Goal: Task Accomplishment & Management: Manage account settings

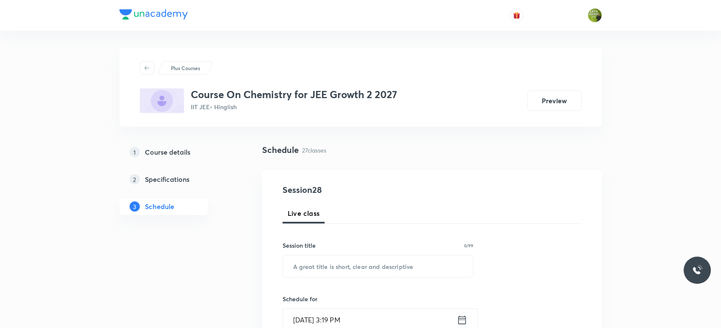
click at [463, 117] on div "Plus Courses Course On Chemistry for JEE Growth 2 2027 IIT JEE • Hinglish Previ…" at bounding box center [360, 87] width 483 height 79
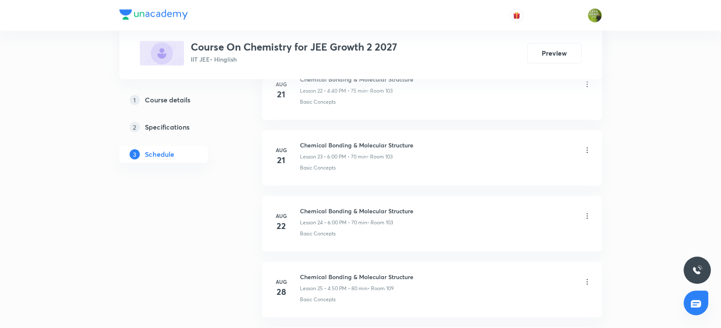
scroll to position [2129, 0]
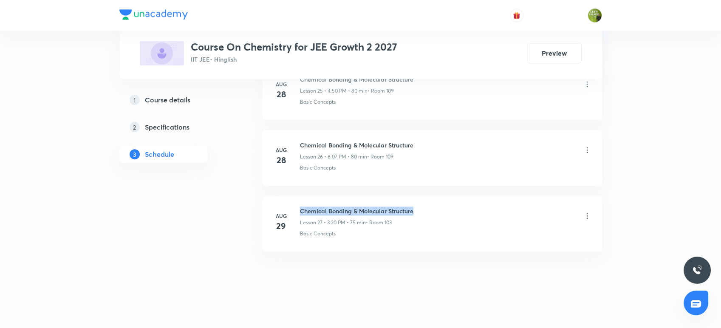
drag, startPoint x: 420, startPoint y: 207, endPoint x: 290, endPoint y: 186, distance: 130.9
copy h6 "Chemical Bonding & Molecular Structure"
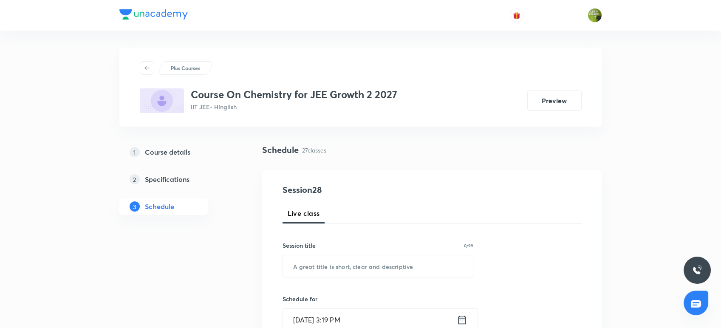
scroll to position [82, 0]
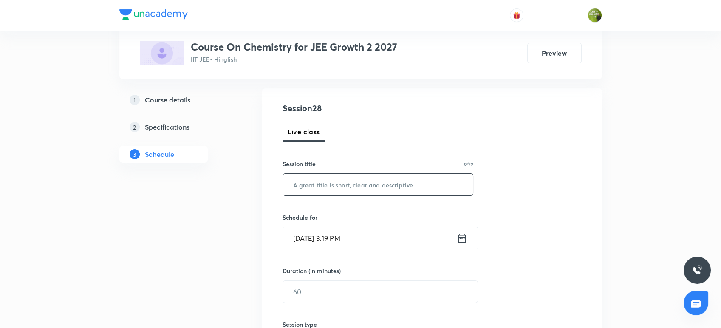
click at [290, 186] on input "text" at bounding box center [378, 185] width 190 height 22
paste input "Chemical Bonding & Molecular Structure"
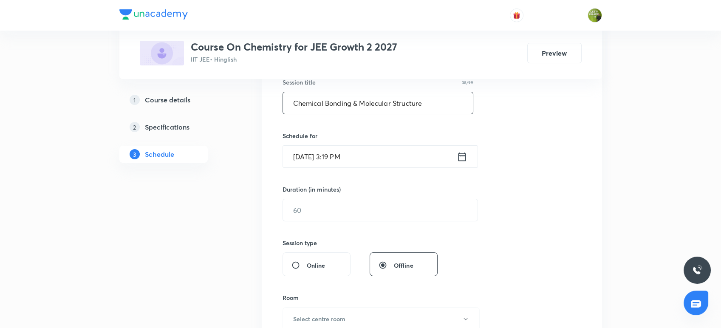
scroll to position [168, 0]
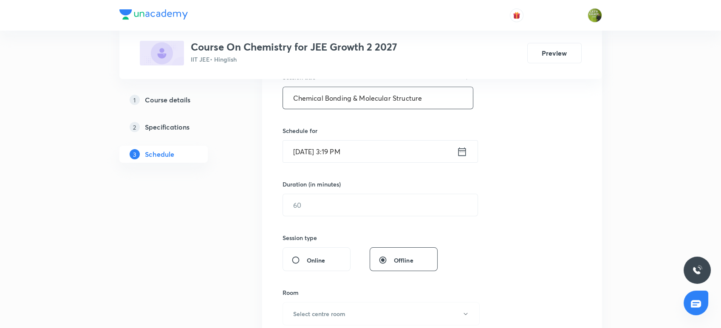
type input "Chemical Bonding & Molecular Structure"
click at [461, 149] on icon at bounding box center [462, 152] width 11 height 12
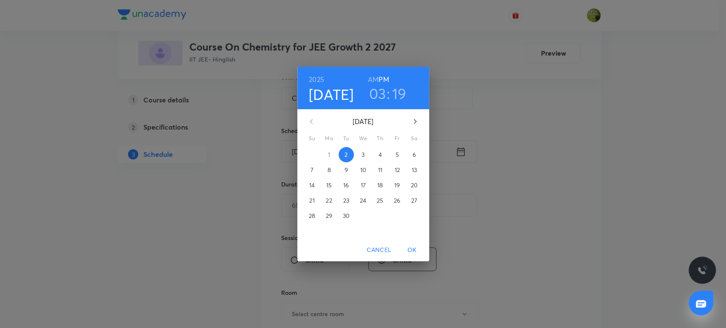
click at [374, 94] on h3 "03" at bounding box center [377, 94] width 17 height 18
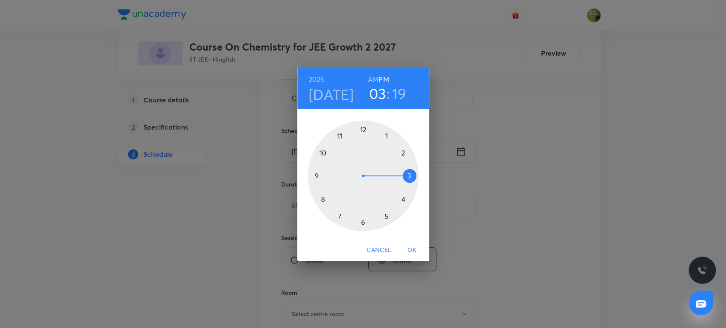
click at [398, 93] on h3 "19" at bounding box center [399, 94] width 14 height 18
click at [405, 199] on div at bounding box center [363, 176] width 111 height 111
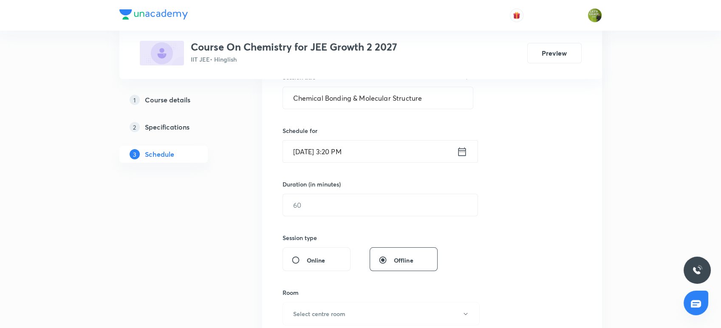
click at [380, 149] on input "Sep 2, 2025, 3:20 PM" at bounding box center [370, 152] width 174 height 22
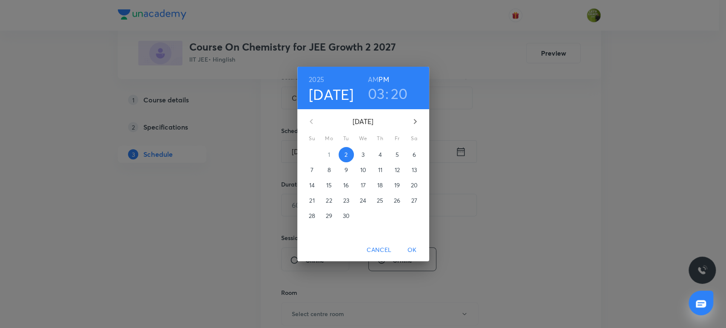
click at [394, 91] on h3 "20" at bounding box center [399, 94] width 17 height 18
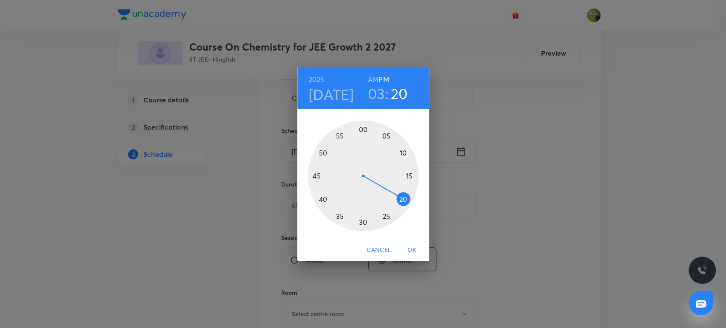
click at [399, 204] on div at bounding box center [363, 176] width 111 height 111
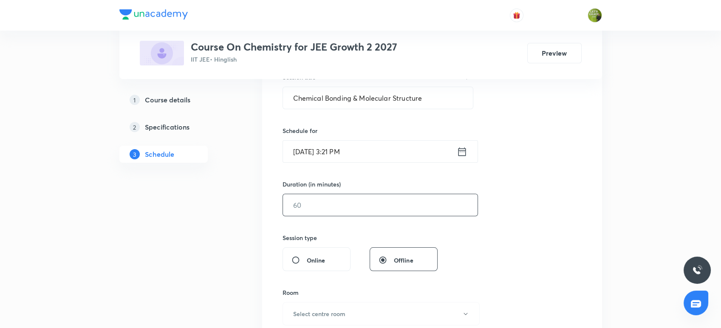
click at [333, 211] on input "text" at bounding box center [380, 205] width 195 height 22
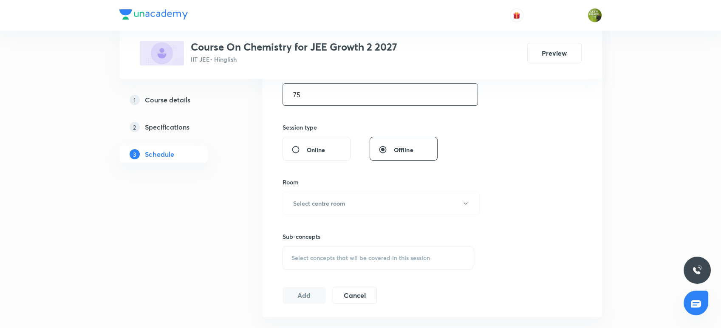
scroll to position [280, 0]
type input "75"
click at [333, 211] on button "Select centre room" at bounding box center [381, 202] width 197 height 23
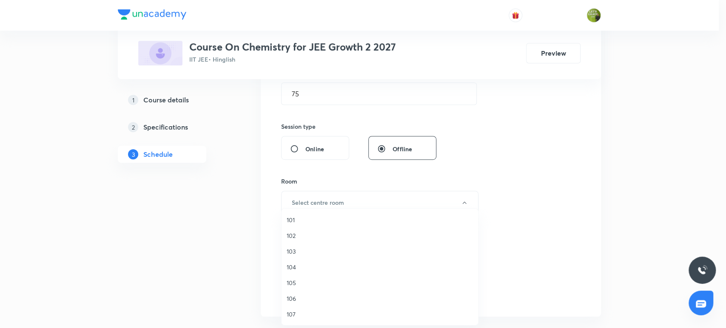
click at [307, 218] on span "101" at bounding box center [380, 220] width 186 height 9
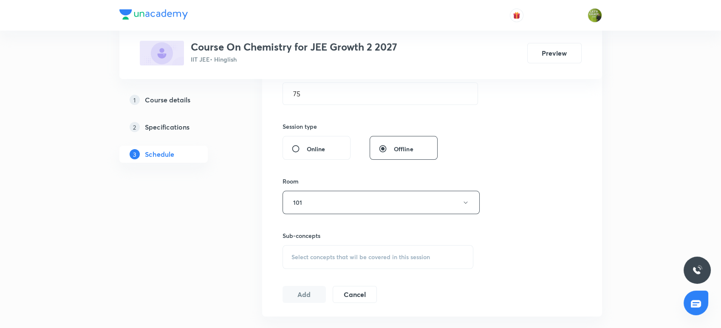
click at [331, 254] on span "Select concepts that wil be covered in this session" at bounding box center [361, 257] width 139 height 7
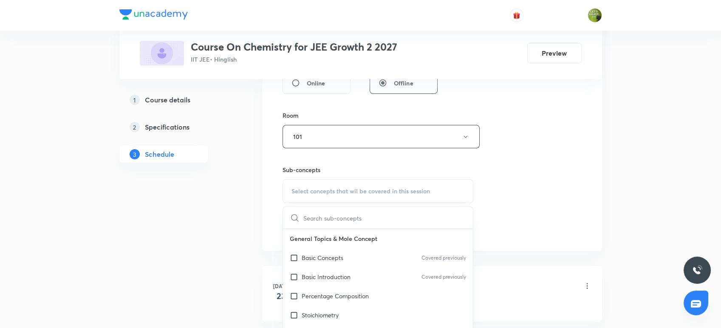
click at [331, 253] on p "Basic Concepts" at bounding box center [323, 257] width 42 height 9
checkbox input "true"
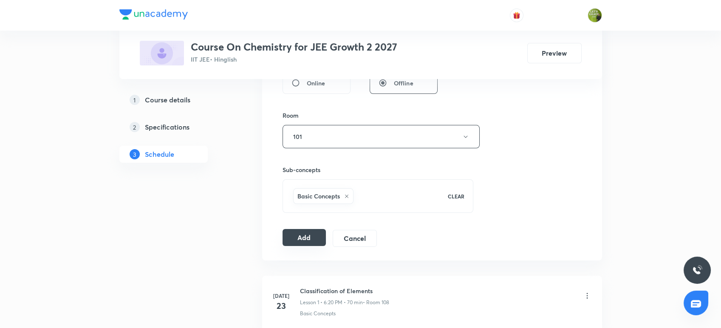
click at [314, 233] on button "Add" at bounding box center [305, 237] width 44 height 17
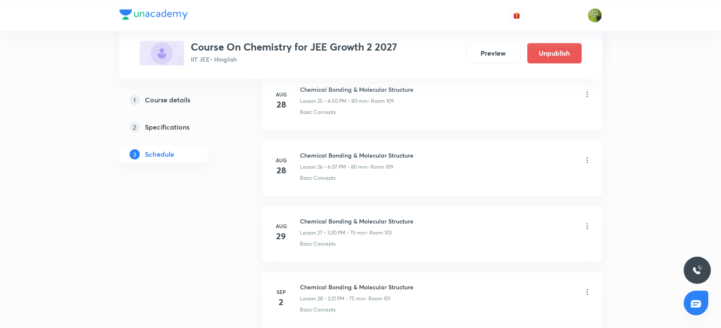
scroll to position [1805, 0]
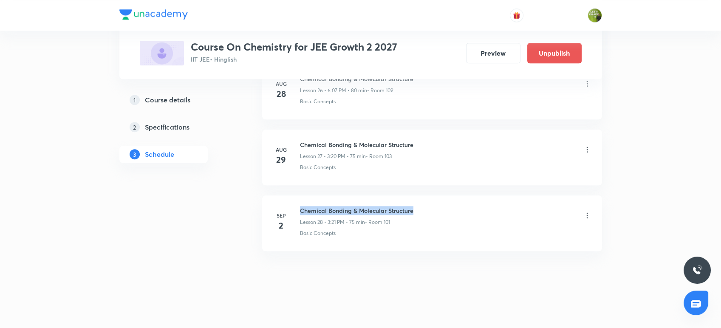
drag, startPoint x: 424, startPoint y: 206, endPoint x: 299, endPoint y: 195, distance: 125.4
click at [299, 196] on li "Sep 2 Chemical Bonding & Molecular Structure Lesson 28 • 3:21 PM • 75 min • Roo…" at bounding box center [432, 224] width 340 height 56
copy h6 "Chemical Bonding & Molecular Structure"
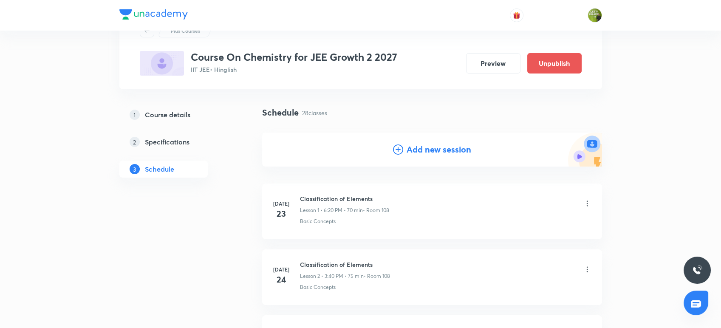
scroll to position [37, 0]
click at [443, 149] on h4 "Add new session" at bounding box center [439, 149] width 65 height 13
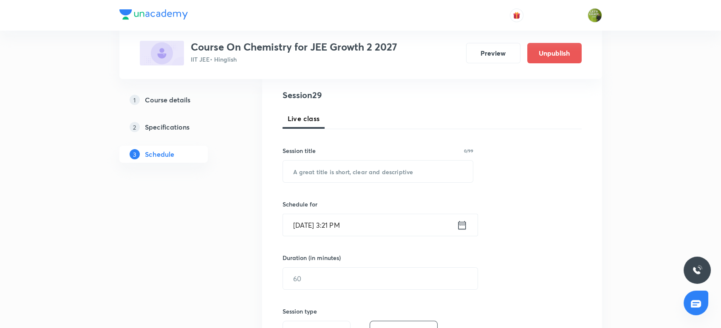
scroll to position [100, 0]
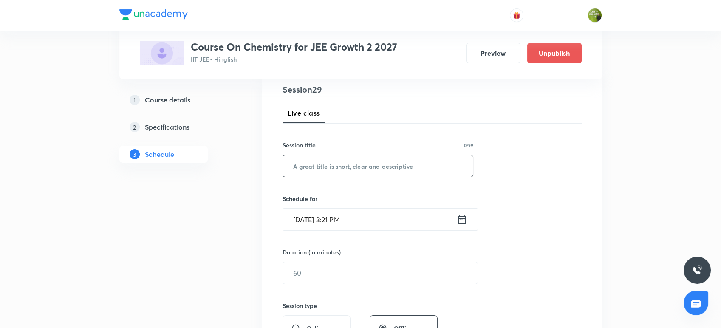
click at [370, 168] on input "text" at bounding box center [378, 166] width 190 height 22
paste input "Chemical Bonding & Molecular Structure"
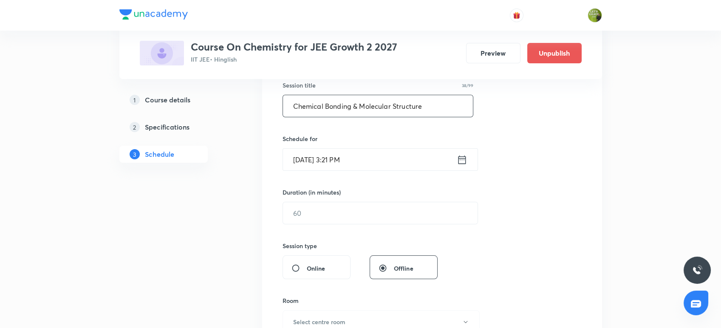
scroll to position [168, 0]
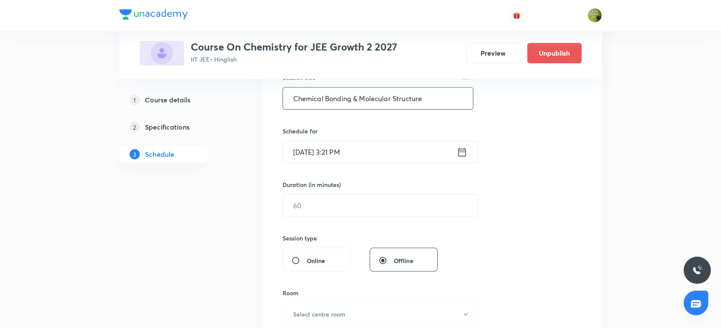
type input "Chemical Bonding & Molecular Structure"
click at [466, 149] on icon at bounding box center [462, 152] width 8 height 9
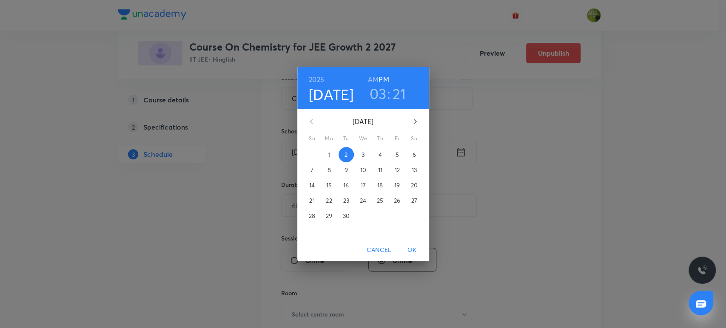
click at [383, 96] on h3 "03" at bounding box center [377, 94] width 17 height 18
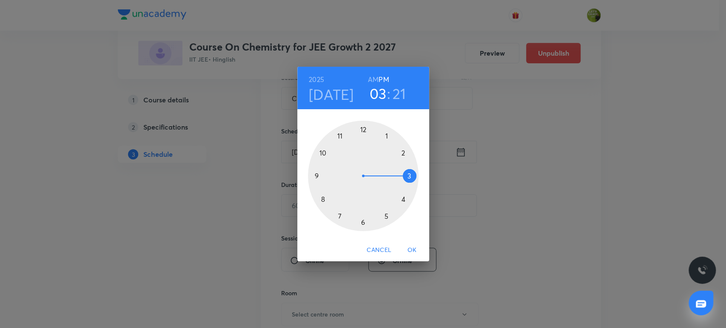
click at [362, 220] on div at bounding box center [363, 176] width 111 height 111
click at [388, 137] on div at bounding box center [363, 176] width 111 height 111
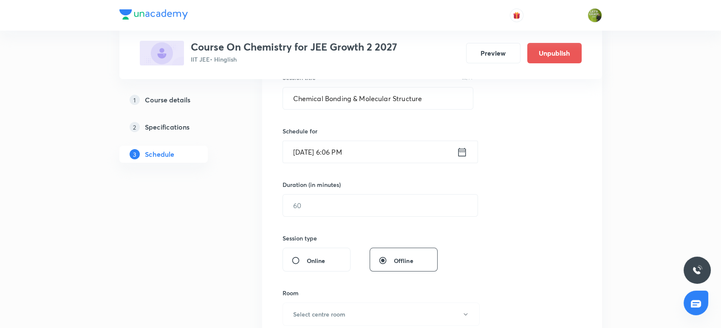
click at [463, 149] on icon at bounding box center [462, 152] width 11 height 12
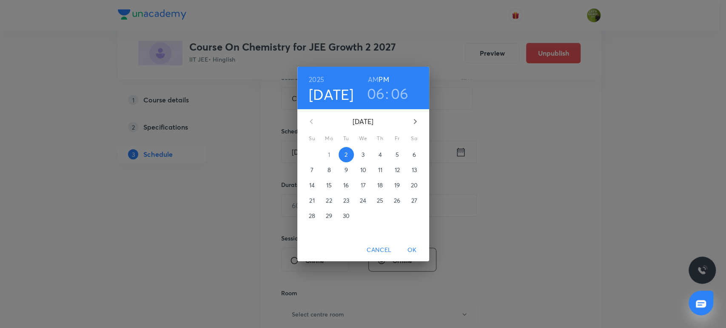
click at [400, 93] on h3 "06" at bounding box center [400, 94] width 18 height 18
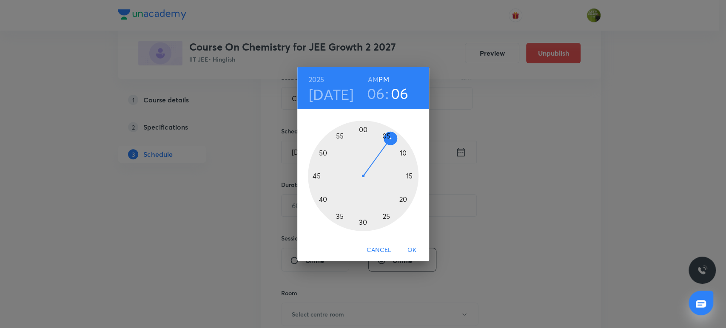
click at [400, 151] on div at bounding box center [363, 176] width 111 height 111
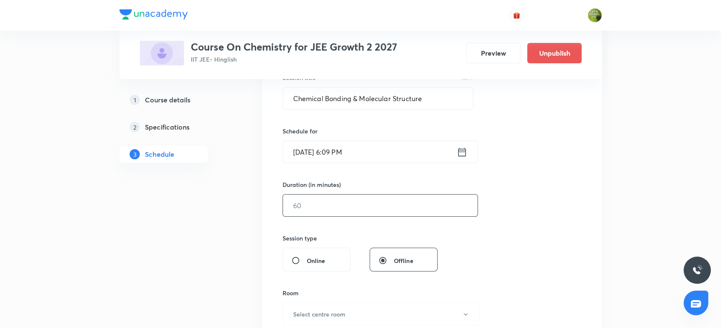
click at [332, 200] on input "text" at bounding box center [380, 206] width 195 height 22
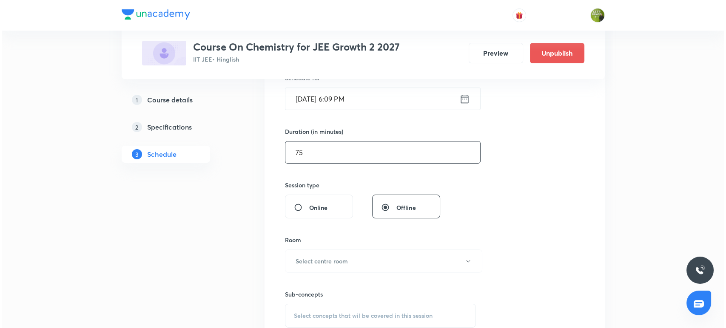
scroll to position [194, 0]
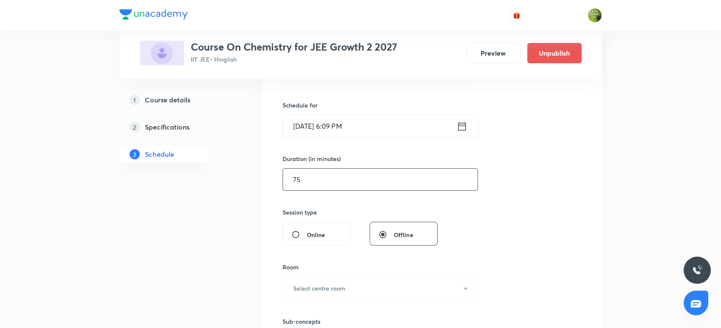
type input "75"
click at [465, 126] on icon at bounding box center [462, 126] width 11 height 12
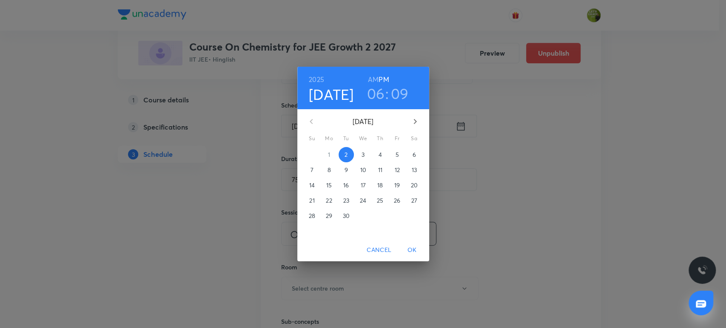
click at [402, 91] on h3 "09" at bounding box center [400, 94] width 18 height 18
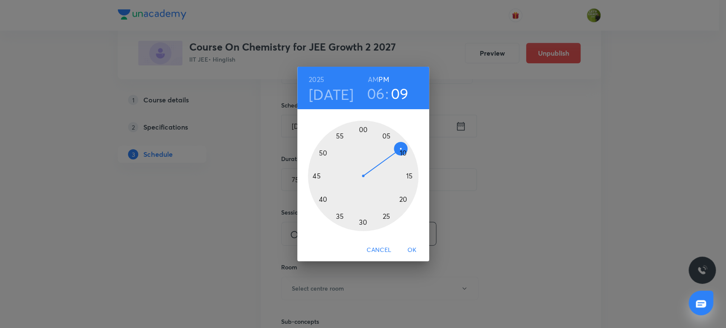
click at [385, 132] on div at bounding box center [363, 176] width 111 height 111
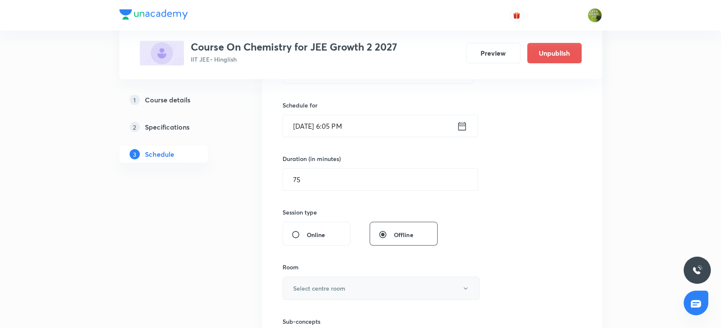
click at [320, 281] on button "Select centre room" at bounding box center [381, 288] width 197 height 23
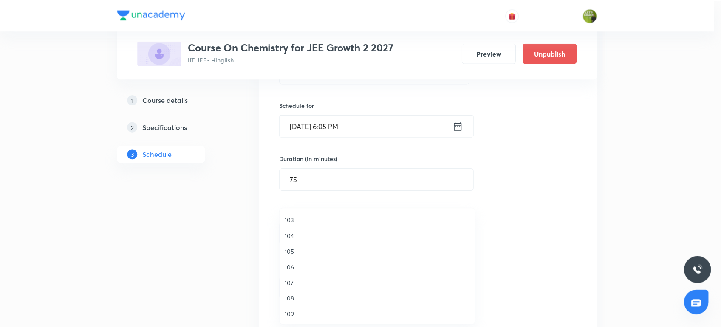
scroll to position [0, 0]
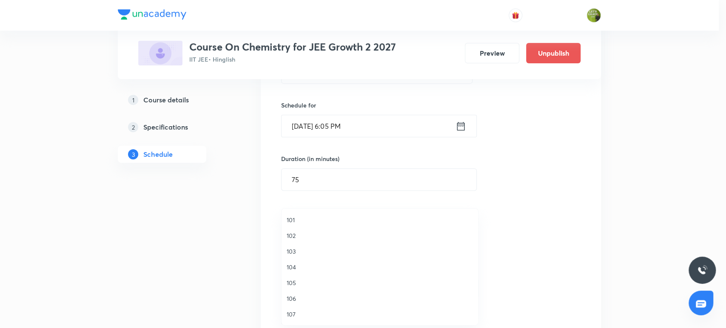
click at [313, 217] on span "101" at bounding box center [380, 220] width 186 height 9
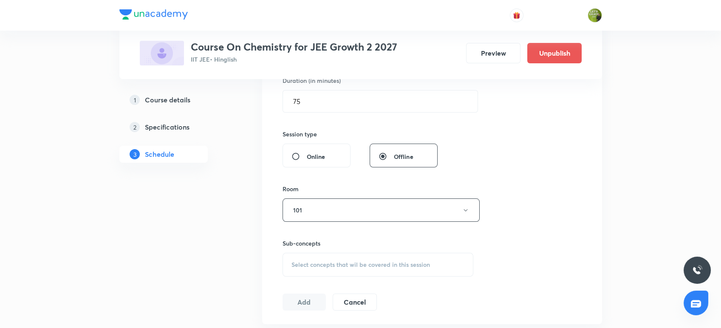
scroll to position [292, 0]
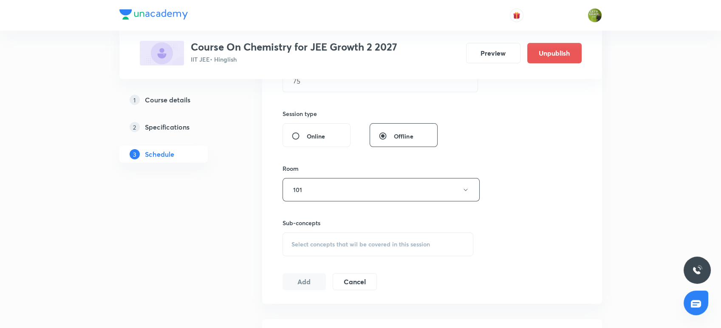
click at [321, 241] on span "Select concepts that wil be covered in this session" at bounding box center [361, 244] width 139 height 7
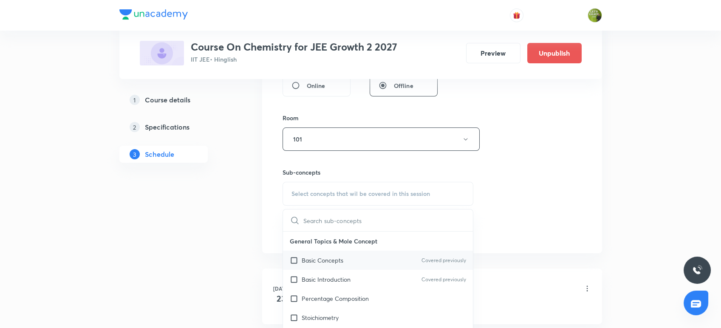
click at [296, 264] on div "Basic Concepts Covered previously" at bounding box center [378, 260] width 190 height 19
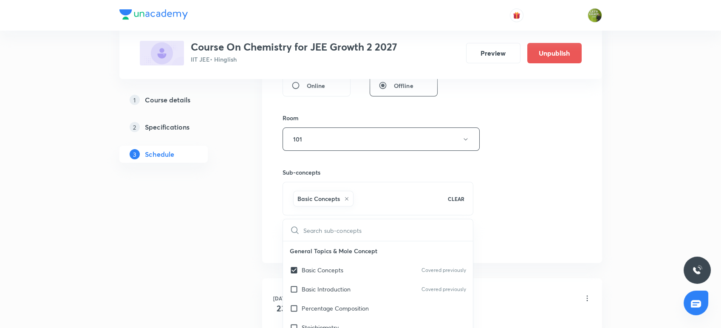
checkbox input "true"
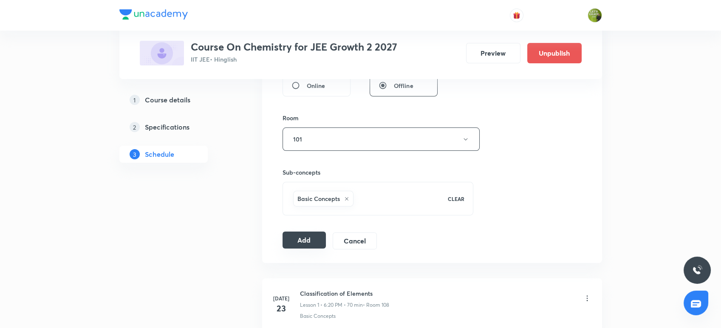
click at [296, 242] on button "Add" at bounding box center [305, 240] width 44 height 17
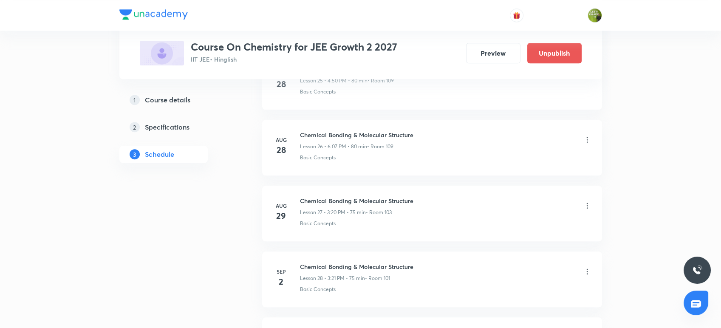
scroll to position [1870, 0]
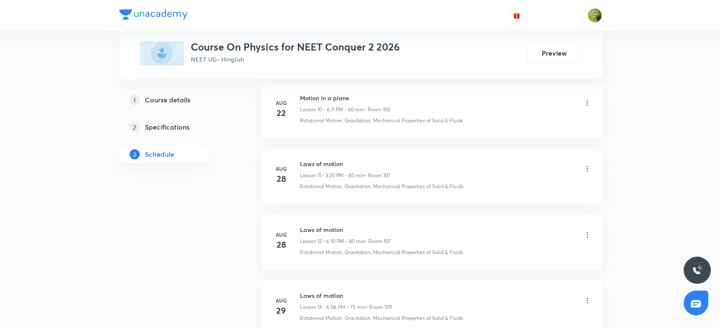
scroll to position [1274, 0]
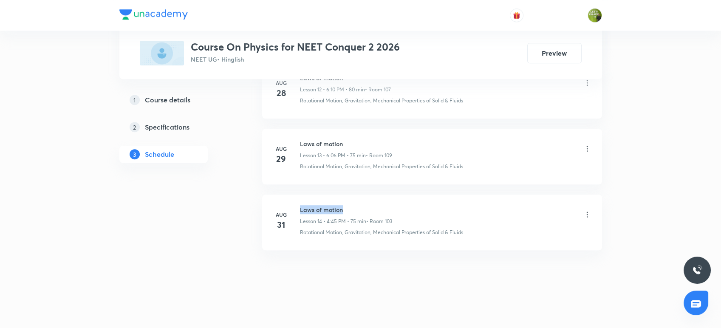
drag, startPoint x: 350, startPoint y: 204, endPoint x: 300, endPoint y: 190, distance: 52.1
copy h6 "Laws of motion"
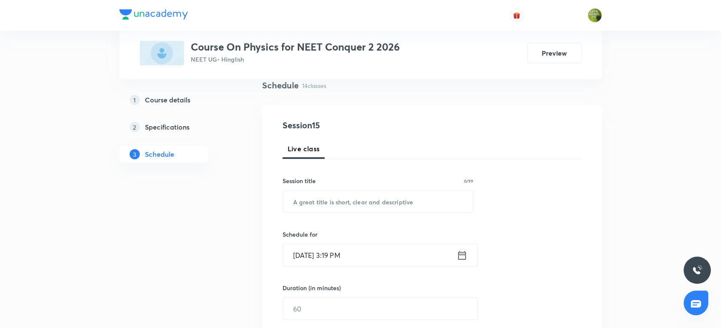
scroll to position [64, 0]
click at [300, 190] on div "Session title 0/99 ​" at bounding box center [378, 195] width 191 height 37
click at [301, 199] on input "text" at bounding box center [378, 202] width 190 height 22
paste input "Laws of motion"
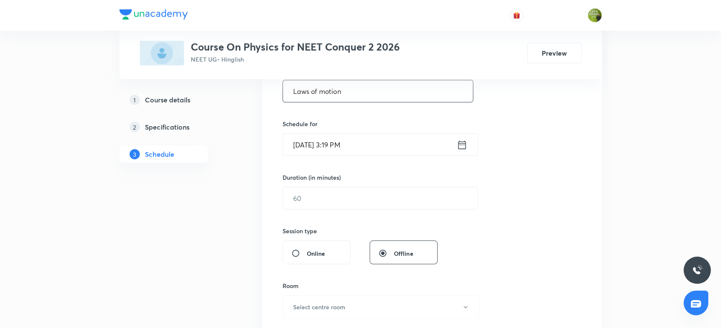
scroll to position [180, 0]
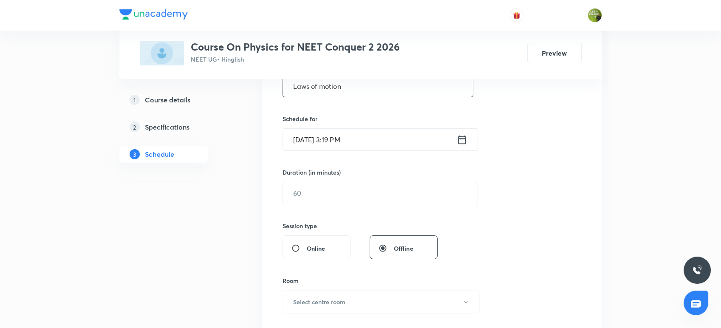
type input "Laws of motion"
click at [459, 141] on icon at bounding box center [462, 140] width 11 height 12
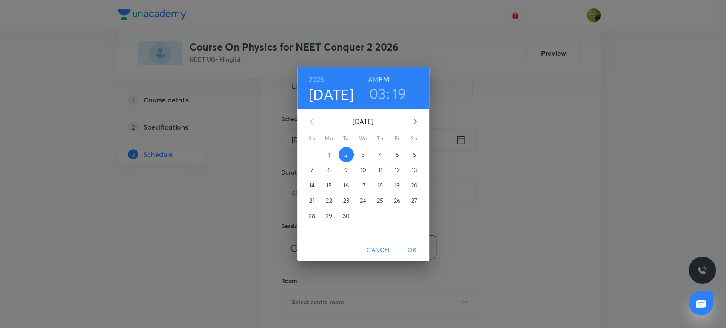
click at [394, 96] on h3 "19" at bounding box center [399, 94] width 14 height 18
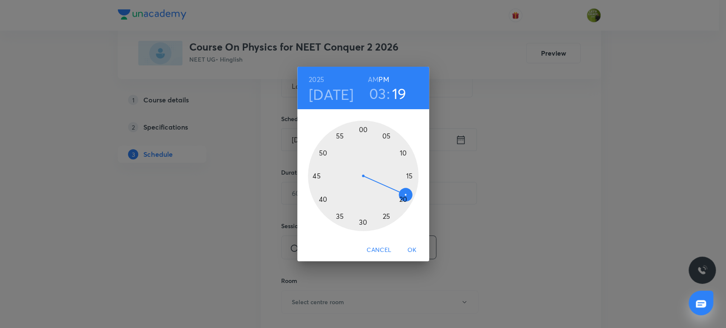
click at [400, 204] on div at bounding box center [363, 176] width 111 height 111
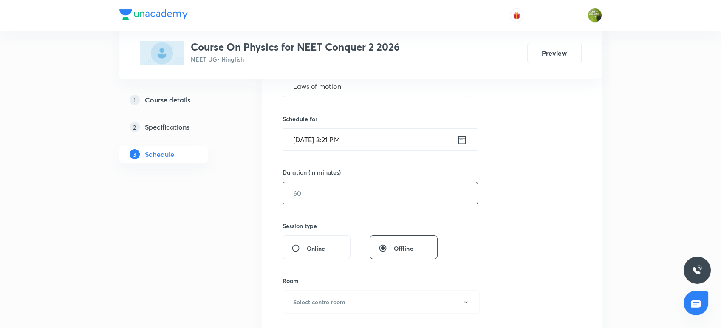
click at [337, 184] on input "text" at bounding box center [380, 193] width 195 height 22
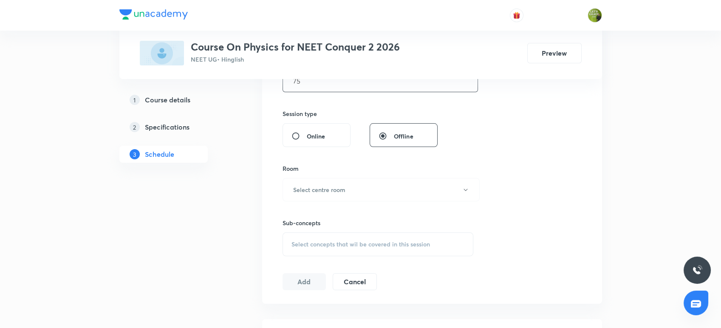
type input "75"
click at [337, 185] on h6 "Select centre room" at bounding box center [319, 189] width 52 height 9
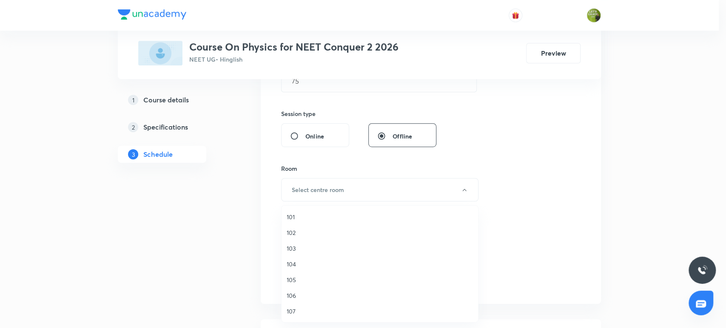
click at [286, 237] on li "102" at bounding box center [379, 233] width 196 height 16
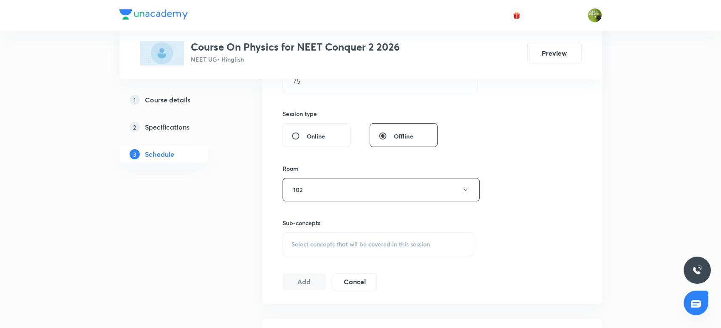
click at [329, 241] on span "Select concepts that wil be covered in this session" at bounding box center [361, 244] width 139 height 7
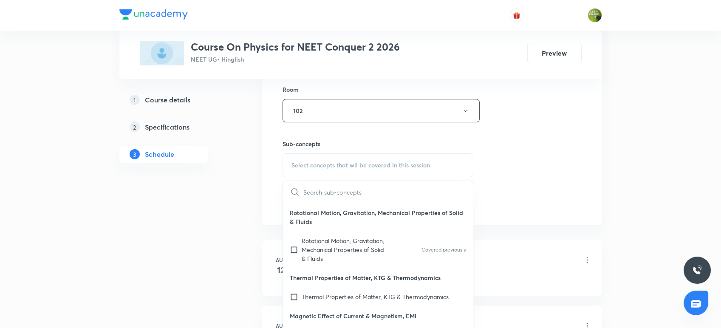
scroll to position [381, 0]
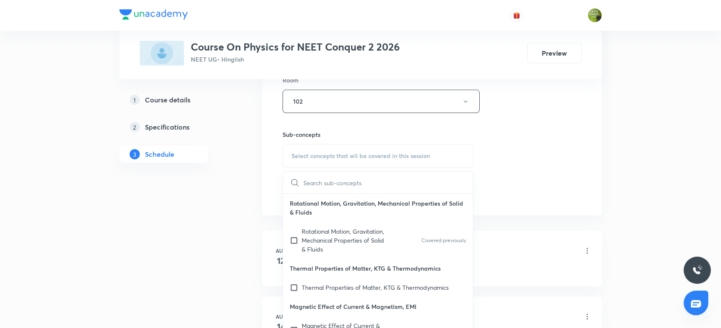
click at [329, 240] on p "Rotational Motion, Gravitation, Mechanical Properties of Solid & Fluids" at bounding box center [345, 240] width 86 height 27
checkbox input "true"
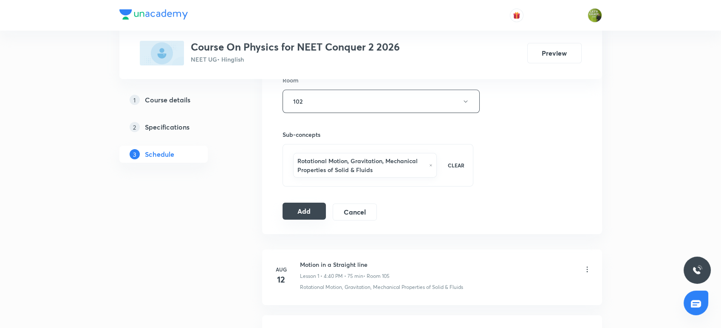
click at [311, 213] on button "Add" at bounding box center [305, 211] width 44 height 17
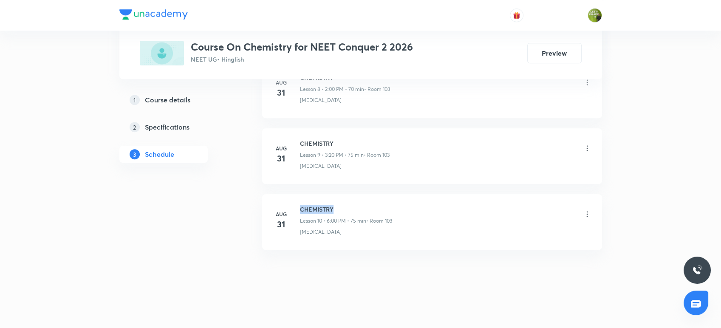
drag, startPoint x: 343, startPoint y: 207, endPoint x: 299, endPoint y: 189, distance: 48.2
copy h6 "CHEMISTRY"
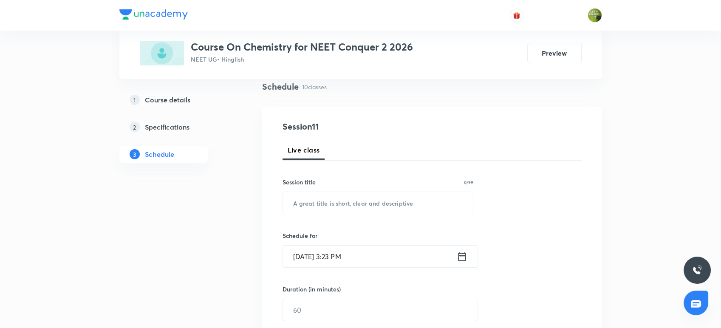
scroll to position [80, 0]
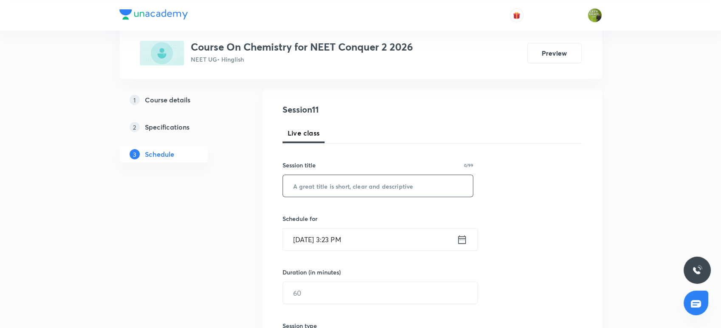
click at [299, 189] on input "text" at bounding box center [378, 186] width 190 height 22
paste input "CHEMISTRY"
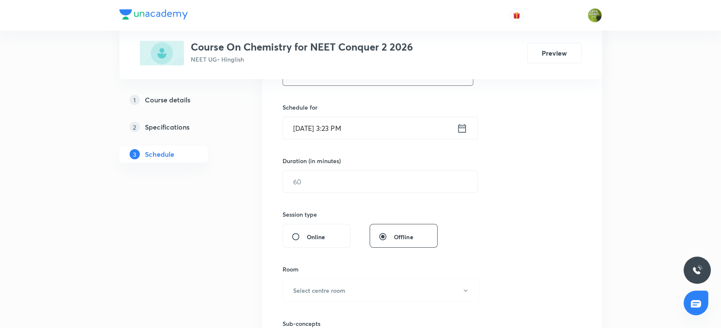
scroll to position [194, 0]
type input "CHEMISTRY"
click at [463, 124] on icon at bounding box center [462, 126] width 11 height 12
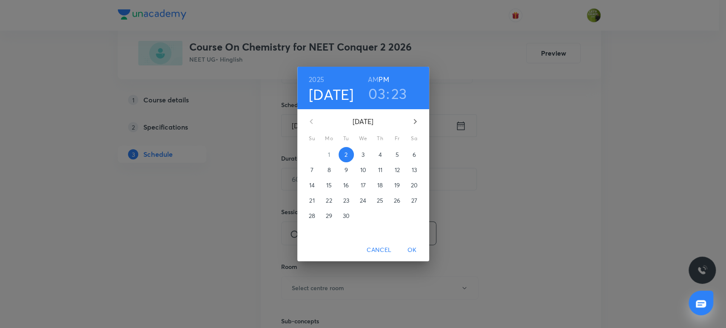
click at [378, 94] on h3 "03" at bounding box center [376, 94] width 17 height 18
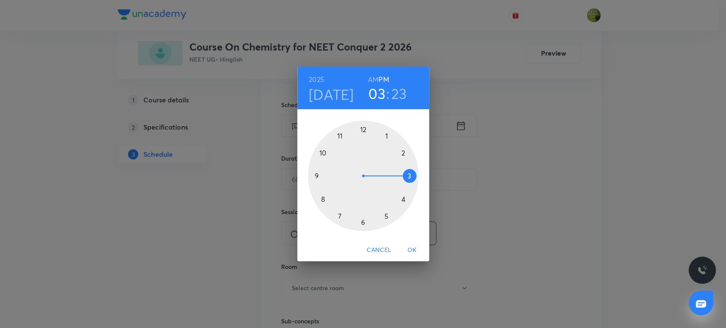
click at [403, 201] on div at bounding box center [363, 176] width 111 height 111
click at [323, 153] on div at bounding box center [363, 176] width 111 height 111
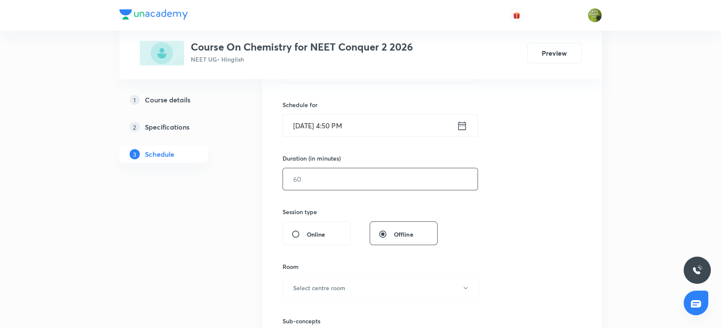
click at [321, 176] on input "text" at bounding box center [380, 179] width 195 height 22
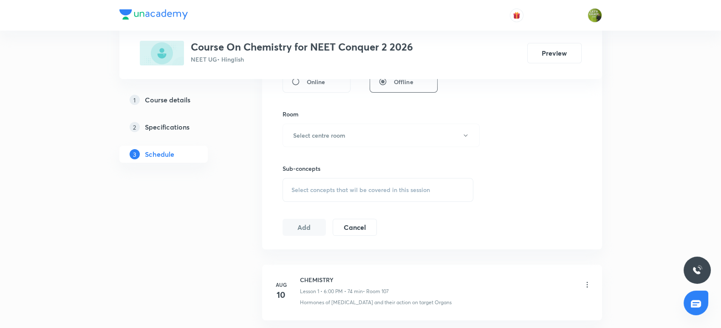
scroll to position [347, 0]
type input "75"
click at [329, 140] on button "Select centre room" at bounding box center [381, 134] width 197 height 23
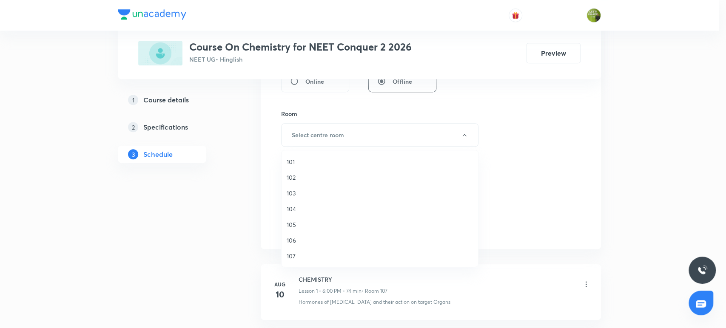
click at [301, 176] on span "102" at bounding box center [380, 177] width 186 height 9
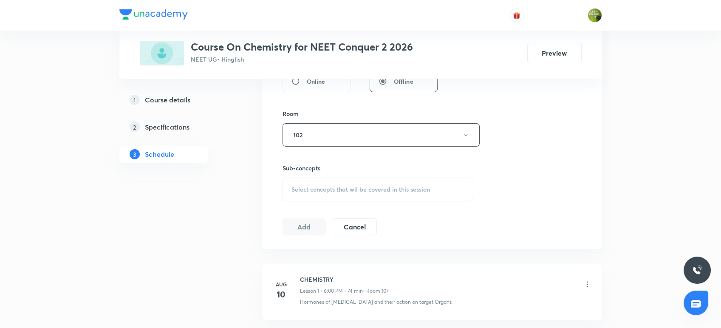
click at [325, 191] on span "Select concepts that wil be covered in this session" at bounding box center [361, 189] width 139 height 7
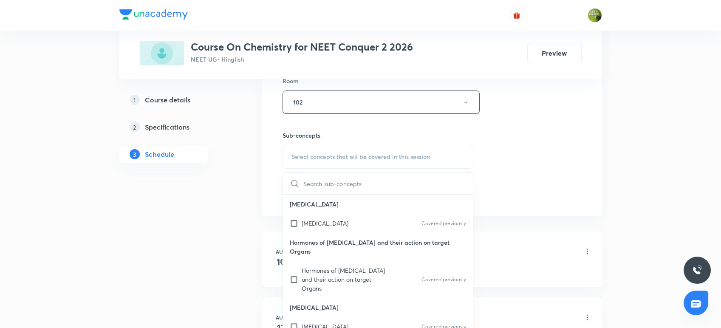
scroll to position [384, 0]
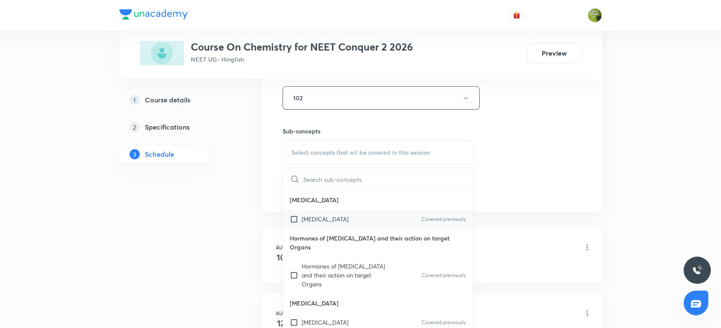
click at [301, 223] on div "Pituitary Gland Covered previously" at bounding box center [378, 219] width 190 height 19
checkbox input "true"
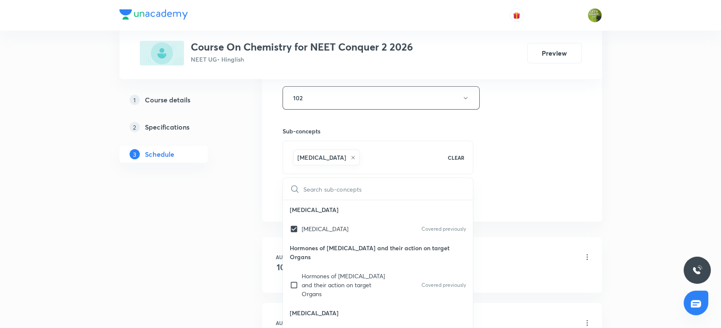
click at [258, 210] on div "Plus Courses Course On Chemistry for NEET Conquer 2 2026 NEET UG • Hinglish Pre…" at bounding box center [360, 306] width 483 height 1287
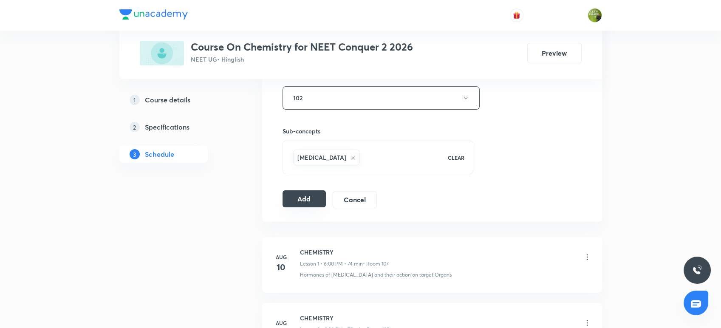
click at [315, 201] on button "Add" at bounding box center [305, 198] width 44 height 17
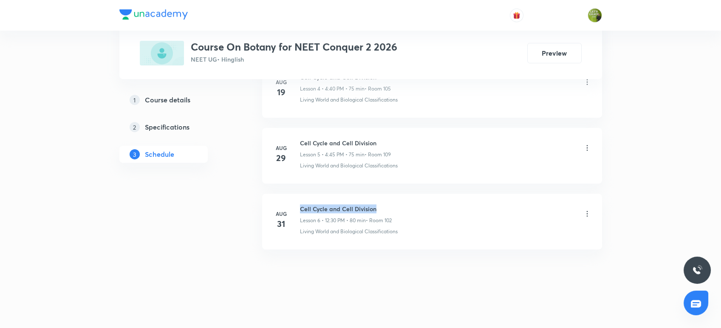
drag, startPoint x: 380, startPoint y: 204, endPoint x: 296, endPoint y: 186, distance: 85.5
click at [296, 186] on ul "[DATE] CELL Lesson 1 • 3:20 PM • 74 min • Room 107 Living World and Biological …" at bounding box center [432, 56] width 340 height 385
copy h6 "Cell Cycle and Cell Division"
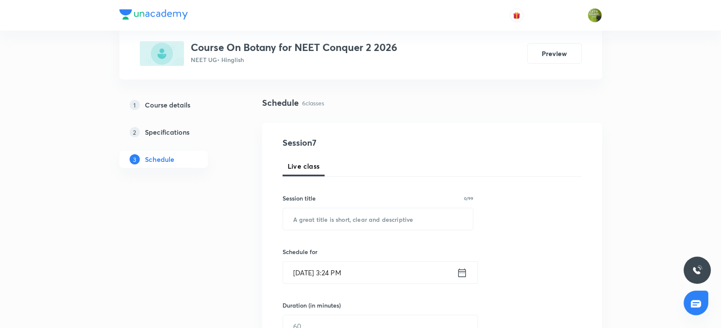
scroll to position [54, 0]
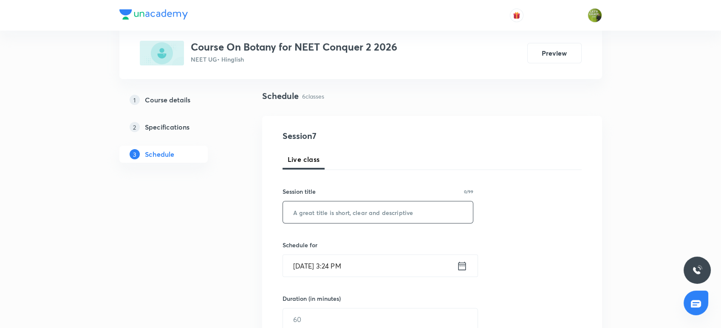
click at [300, 219] on input "text" at bounding box center [378, 212] width 190 height 22
paste input "Cell Cycle and Cell Division"
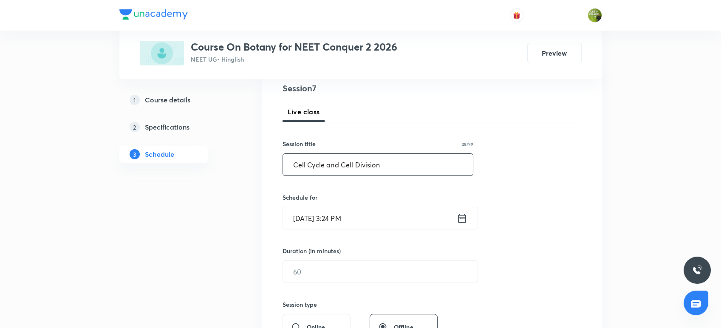
scroll to position [118, 0]
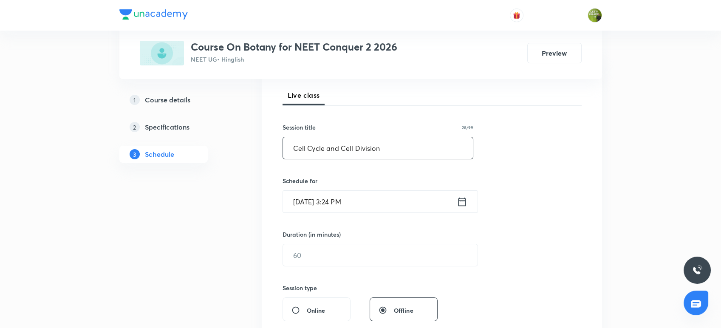
type input "Cell Cycle and Cell Division"
click at [461, 203] on icon at bounding box center [462, 202] width 11 height 12
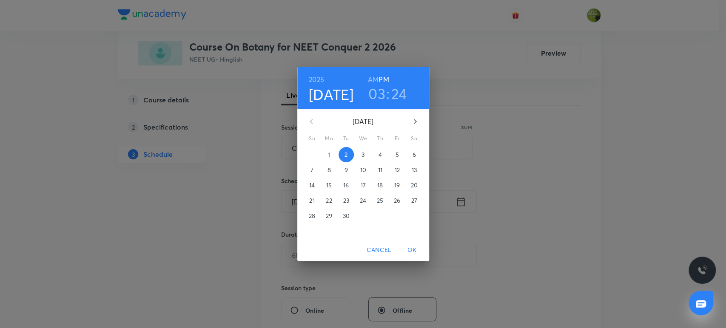
click at [378, 94] on h3 "03" at bounding box center [376, 94] width 17 height 18
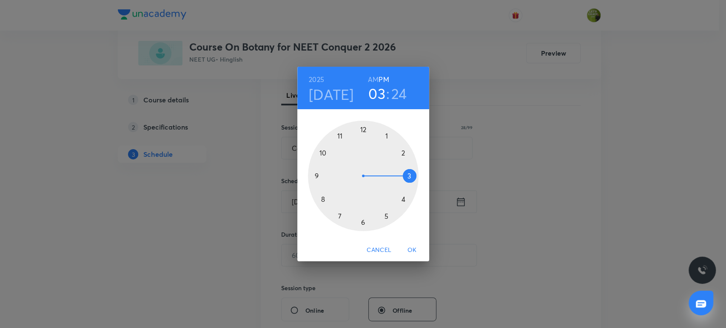
click at [363, 221] on div at bounding box center [363, 176] width 111 height 111
click at [400, 153] on div at bounding box center [363, 176] width 111 height 111
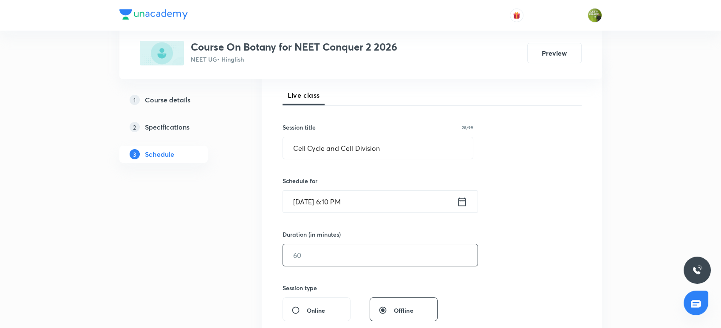
click at [333, 253] on input "text" at bounding box center [380, 255] width 195 height 22
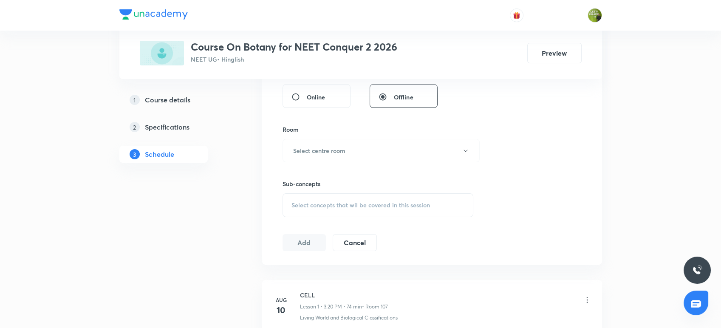
scroll to position [334, 0]
type input "75"
click at [327, 148] on h6 "Select centre room" at bounding box center [319, 148] width 52 height 9
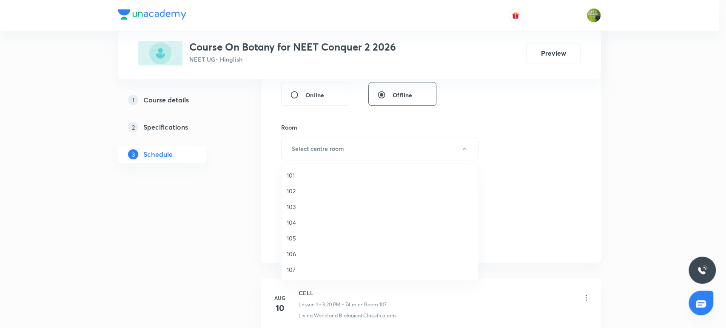
click at [295, 188] on span "102" at bounding box center [380, 191] width 186 height 9
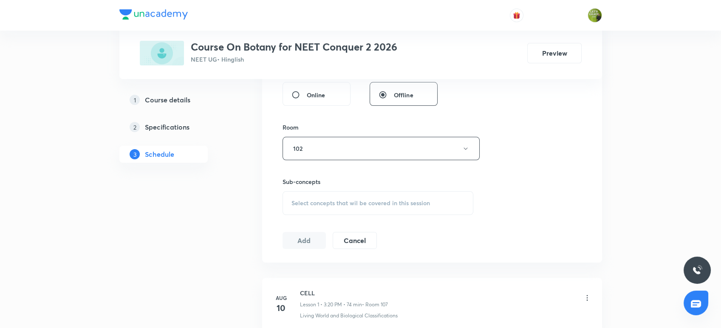
click at [311, 201] on span "Select concepts that wil be covered in this session" at bounding box center [361, 203] width 139 height 7
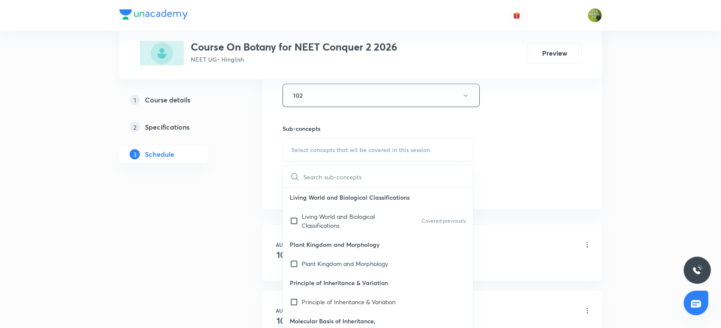
scroll to position [398, 0]
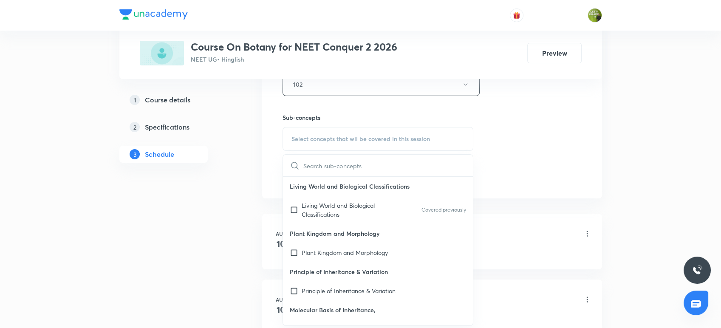
click at [311, 201] on p "Living World and Biological Classifications" at bounding box center [345, 210] width 86 height 18
checkbox input "true"
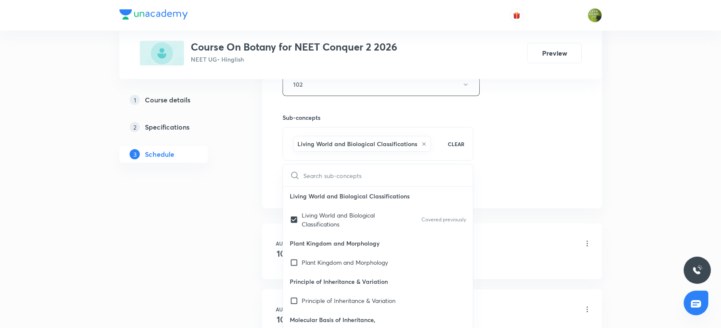
click at [261, 195] on div "Plus Courses Course On Botany for NEET Conquer 2 2026 NEET UG • Hinglish Previe…" at bounding box center [360, 162] width 483 height 1024
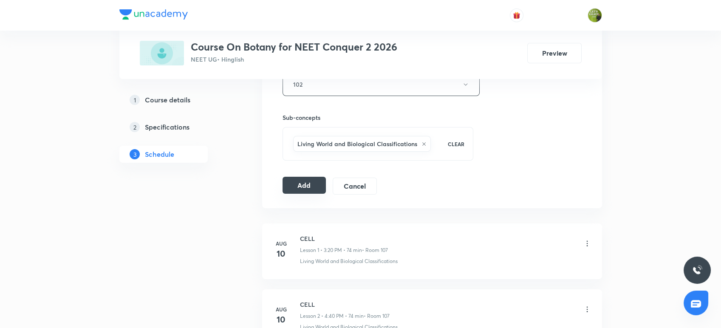
click at [304, 187] on button "Add" at bounding box center [305, 185] width 44 height 17
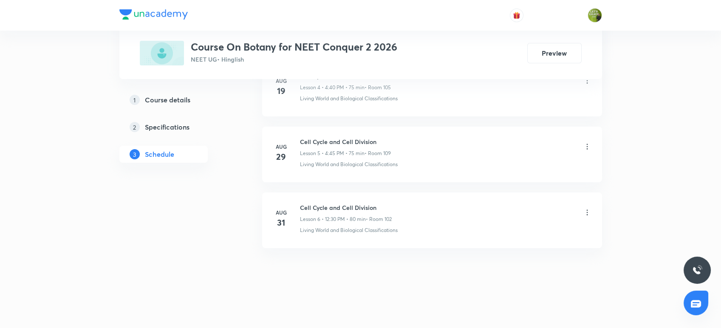
scroll to position [357, 0]
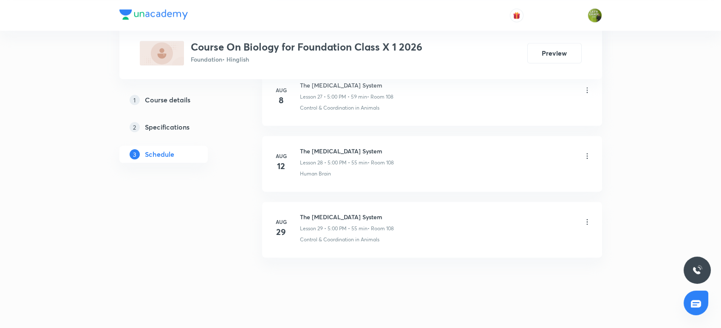
scroll to position [2261, 0]
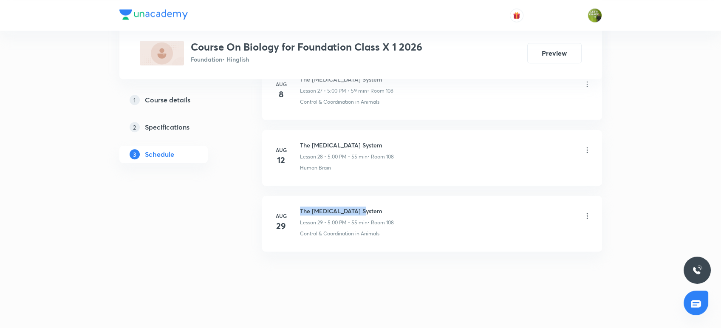
drag, startPoint x: 367, startPoint y: 207, endPoint x: 301, endPoint y: 191, distance: 68.6
copy h6 "The [MEDICAL_DATA] System"
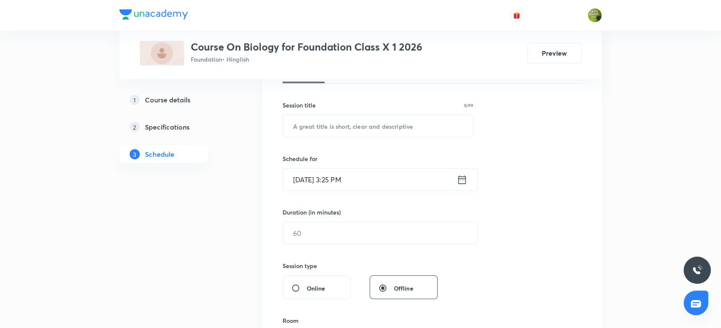
scroll to position [0, 0]
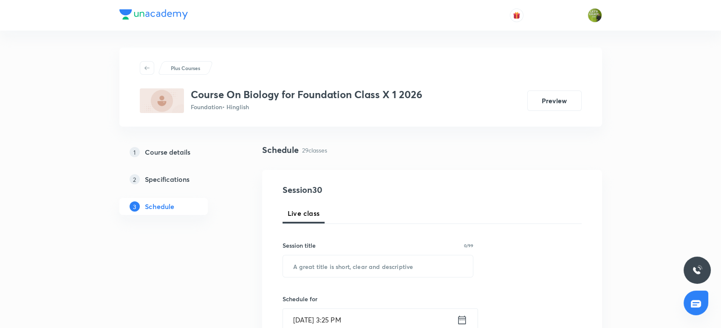
click at [324, 264] on input "text" at bounding box center [378, 266] width 190 height 22
paste input "The [MEDICAL_DATA] System"
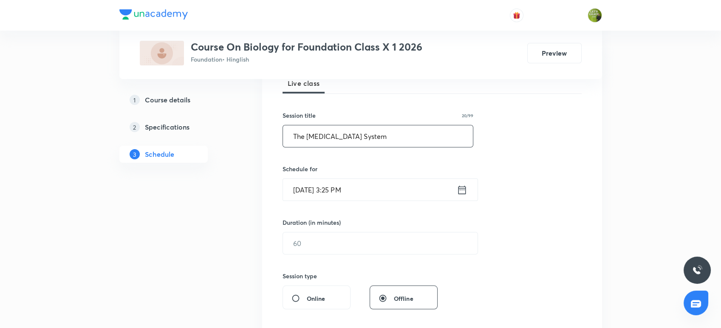
scroll to position [217, 0]
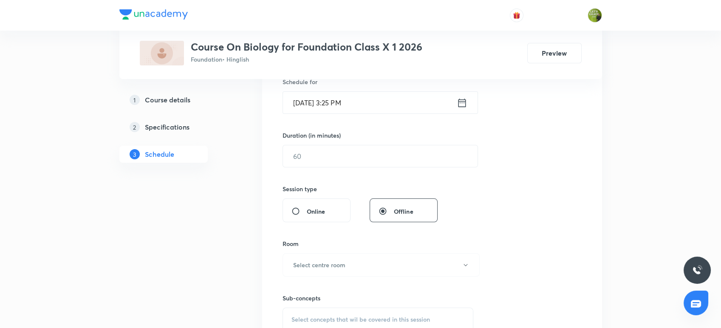
type input "The [MEDICAL_DATA] System"
click at [465, 102] on icon at bounding box center [462, 102] width 8 height 9
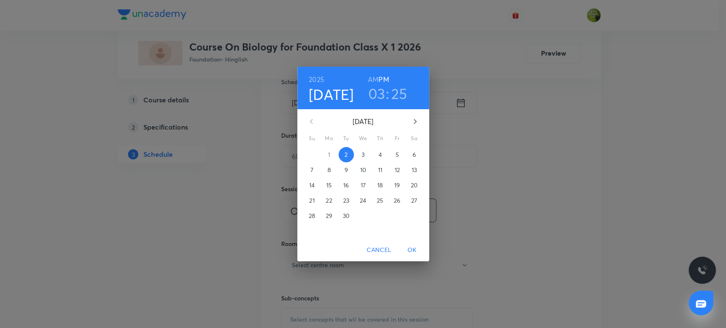
click at [382, 94] on h3 "03" at bounding box center [376, 94] width 17 height 18
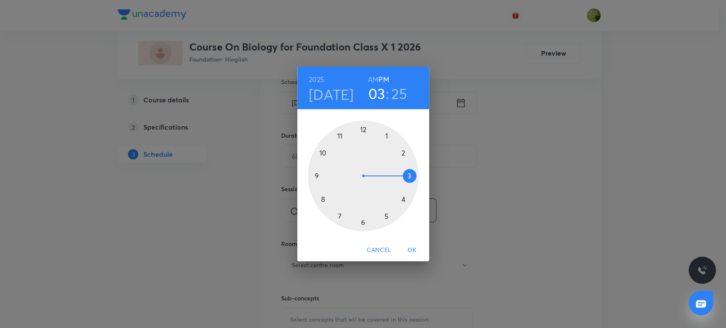
click at [402, 198] on div at bounding box center [363, 176] width 111 height 111
click at [364, 131] on div at bounding box center [363, 176] width 111 height 111
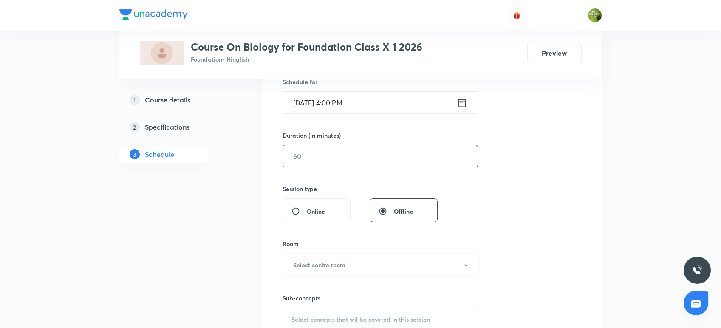
click at [319, 153] on input "text" at bounding box center [380, 156] width 195 height 22
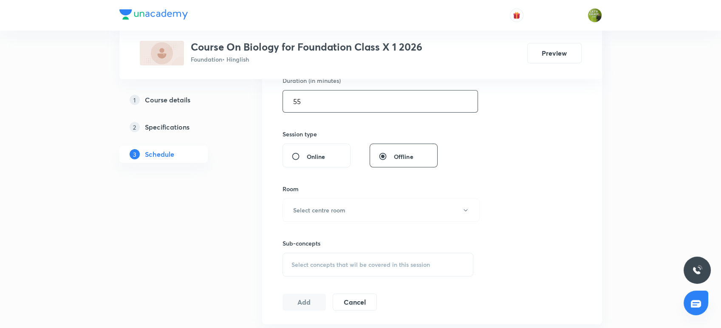
scroll to position [274, 0]
type input "55"
click at [326, 207] on h6 "Select centre room" at bounding box center [319, 208] width 52 height 9
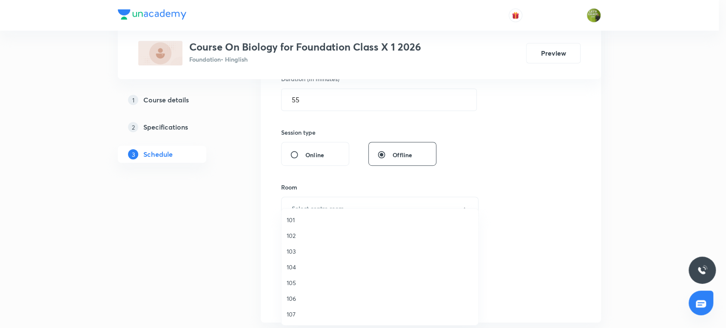
click at [303, 264] on span "104" at bounding box center [380, 267] width 186 height 9
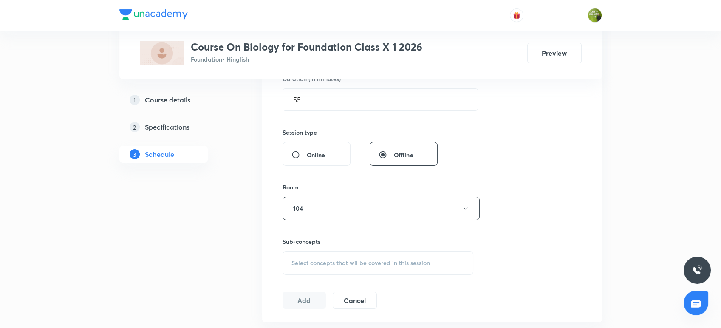
click at [319, 260] on span "Select concepts that wil be covered in this session" at bounding box center [361, 263] width 139 height 7
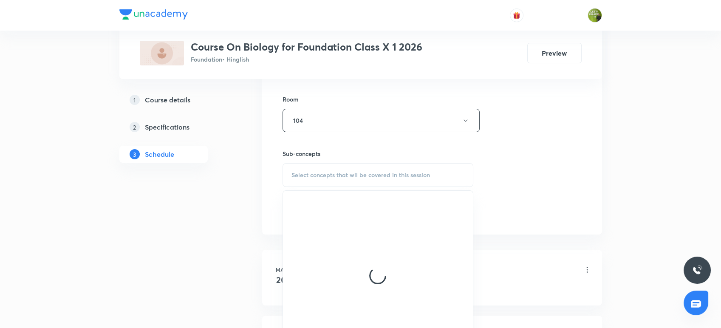
scroll to position [362, 0]
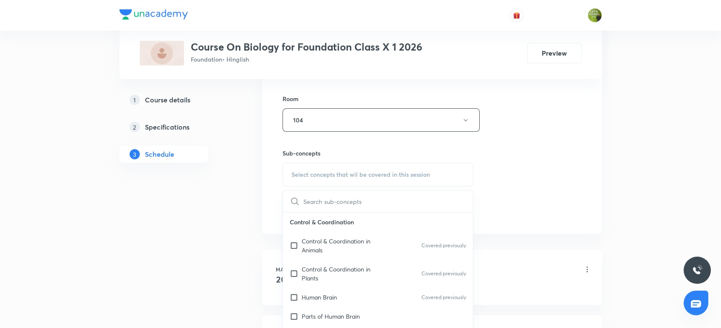
click at [319, 258] on div "Control & Coordination in Animals Covered previously" at bounding box center [378, 246] width 190 height 28
checkbox input "true"
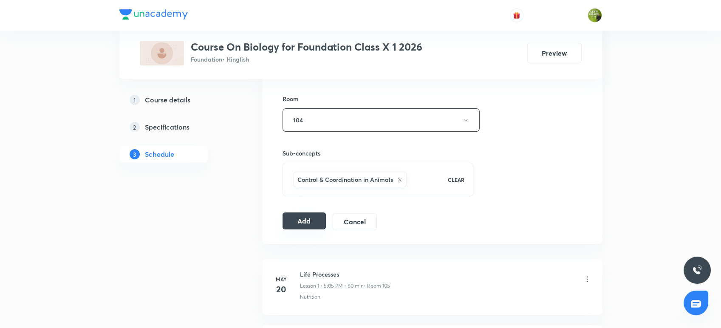
click at [296, 225] on button "Add" at bounding box center [305, 221] width 44 height 17
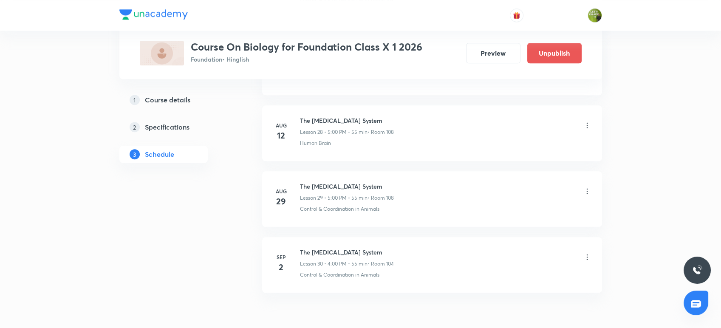
scroll to position [1936, 0]
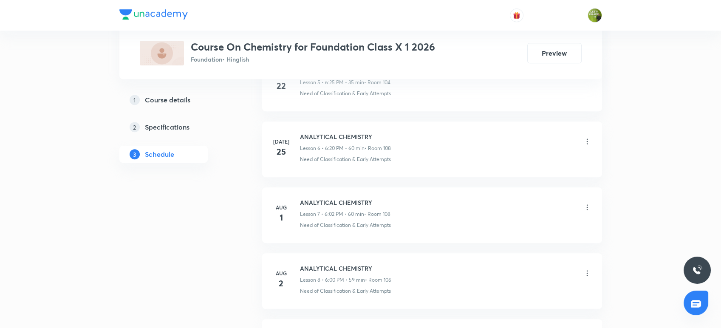
scroll to position [1010, 0]
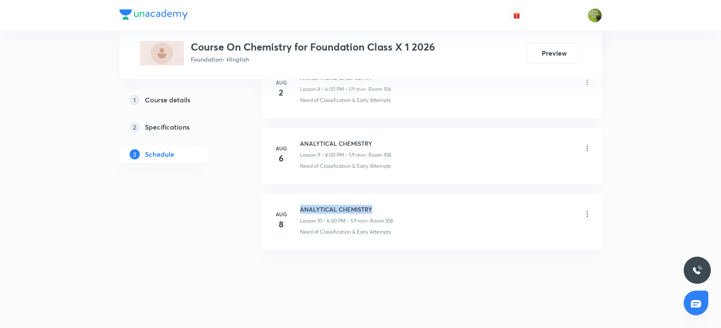
drag, startPoint x: 374, startPoint y: 209, endPoint x: 300, endPoint y: 196, distance: 75.5
click at [300, 196] on li "[DATE] ANALYTICAL CHEMISTRY Lesson 10 • 6:00 PM • 59 min • Room 108 Need of Cla…" at bounding box center [432, 222] width 340 height 56
copy h6 "ANALYTICAL CHEMISTRY"
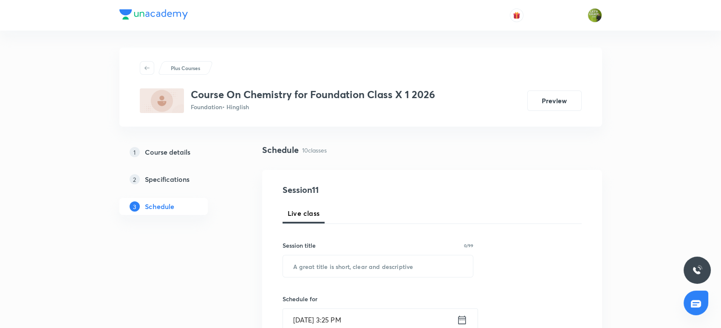
scroll to position [75, 0]
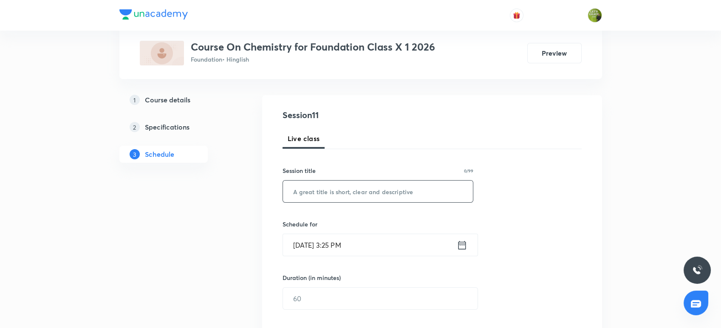
click at [300, 196] on input "text" at bounding box center [378, 192] width 190 height 22
paste input "ANALYTICAL CHEMISTRY"
type input "ANALYTICAL CHEMISTRY"
click at [460, 243] on icon at bounding box center [462, 245] width 11 height 12
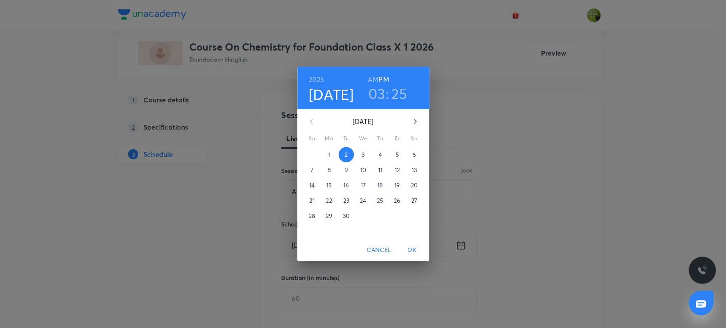
click at [383, 94] on h3 "03" at bounding box center [376, 94] width 17 height 18
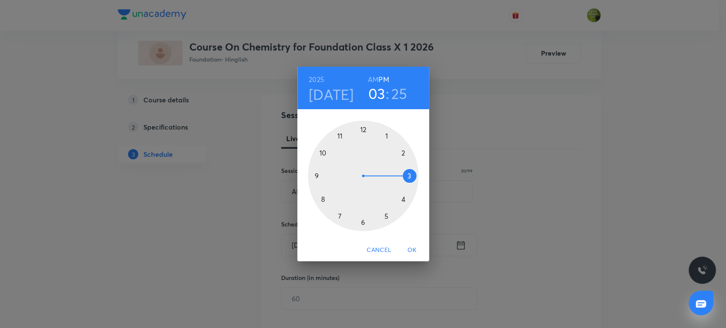
click at [386, 214] on div at bounding box center [363, 176] width 111 height 111
click at [363, 128] on div at bounding box center [363, 176] width 111 height 111
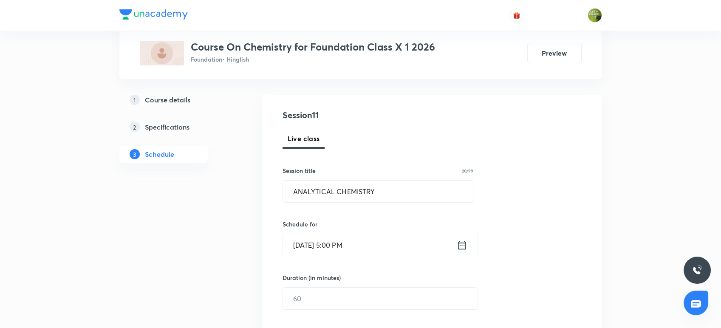
scroll to position [116, 0]
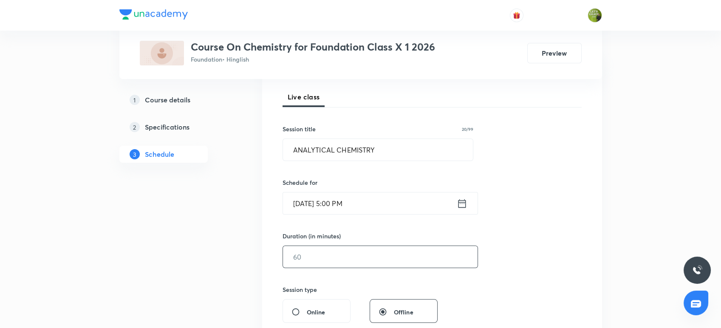
click at [340, 265] on input "text" at bounding box center [380, 257] width 195 height 22
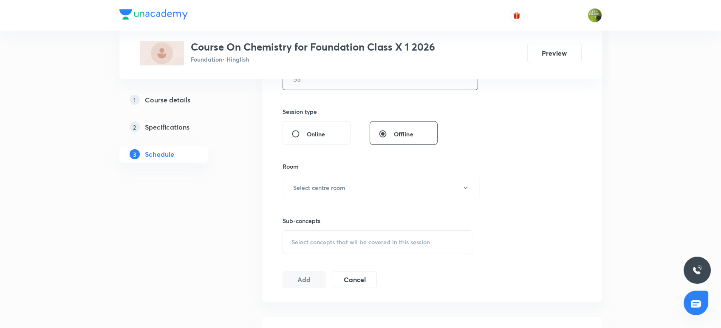
scroll to position [295, 0]
type input "55"
click at [347, 181] on button "Select centre room" at bounding box center [381, 187] width 197 height 23
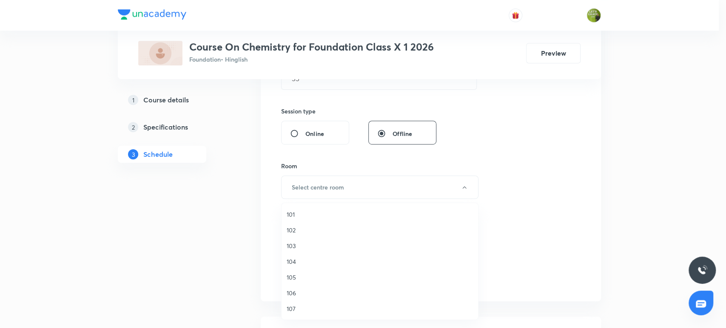
click at [297, 259] on span "104" at bounding box center [380, 261] width 186 height 9
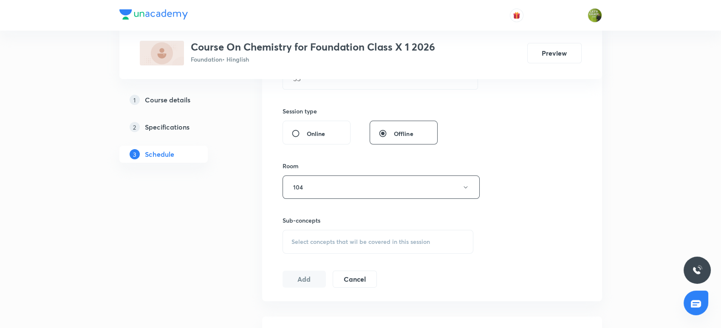
click at [315, 243] on span "Select concepts that wil be covered in this session" at bounding box center [361, 241] width 139 height 7
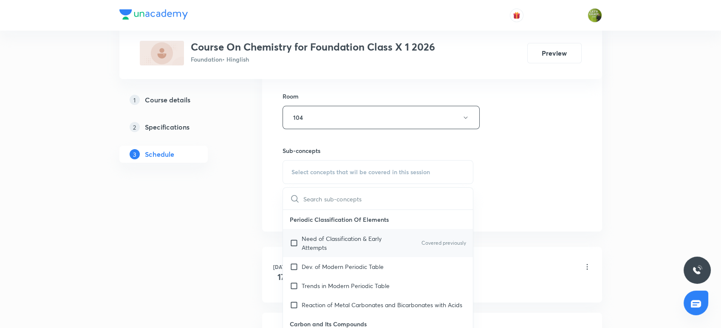
click at [323, 236] on p "Need of Classification & Early Attempts" at bounding box center [345, 243] width 86 height 18
checkbox input "true"
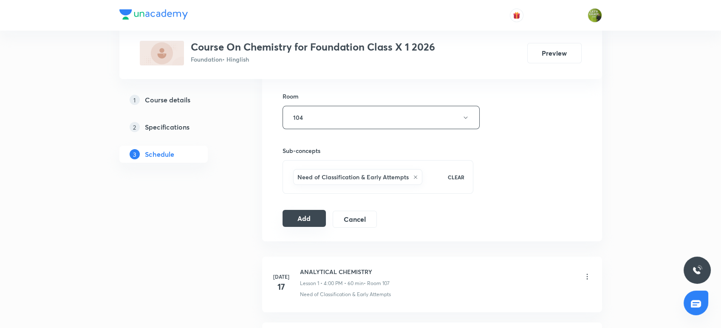
click at [309, 219] on button "Add" at bounding box center [305, 218] width 44 height 17
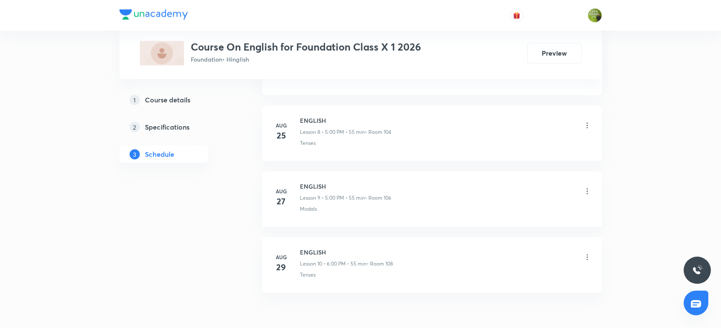
scroll to position [1010, 0]
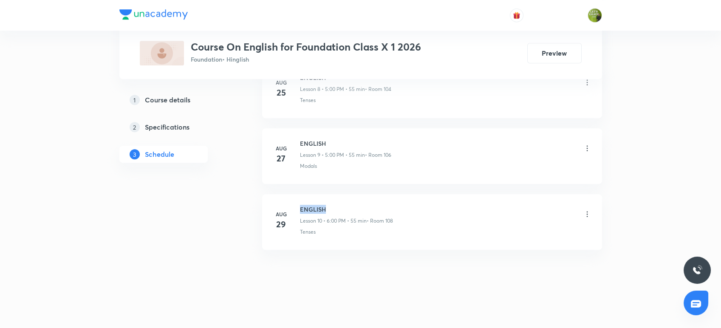
drag, startPoint x: 343, startPoint y: 207, endPoint x: 291, endPoint y: 195, distance: 53.5
click at [291, 195] on li "[DATE] ENGLISH Lesson 10 • 6:00 PM • 55 min • Room 108 Tenses" at bounding box center [432, 222] width 340 height 56
copy h6 "ENGLISH"
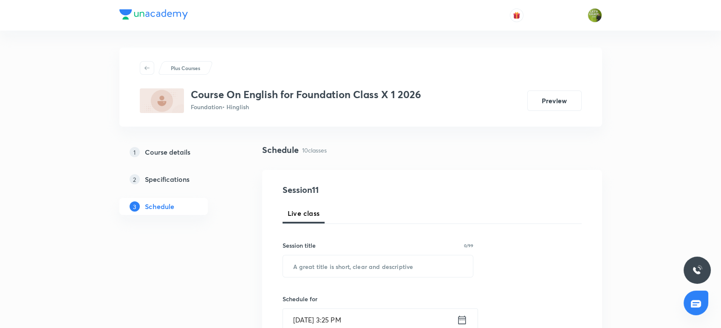
scroll to position [87, 0]
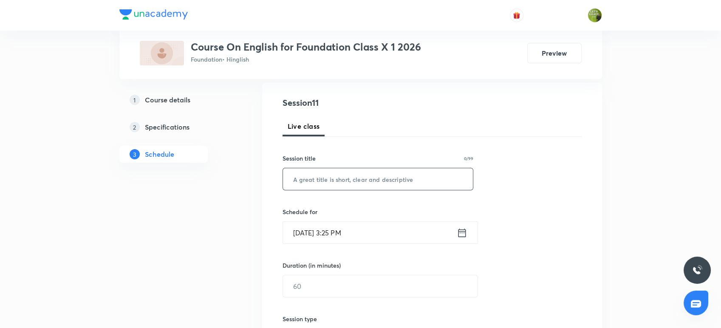
click at [298, 181] on input "text" at bounding box center [378, 179] width 190 height 22
paste input "ENGLISH"
type input "ENGLISH"
click at [465, 230] on icon at bounding box center [462, 232] width 8 height 9
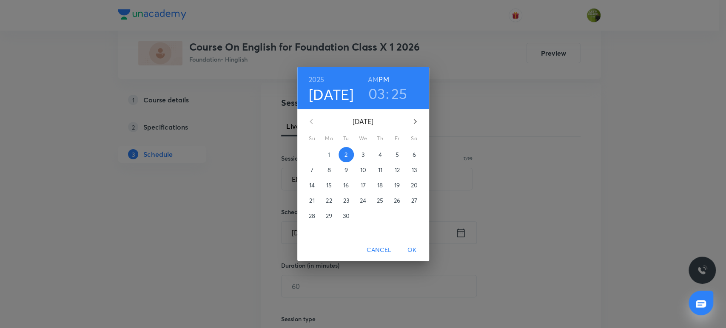
click at [378, 90] on h3 "03" at bounding box center [376, 94] width 17 height 18
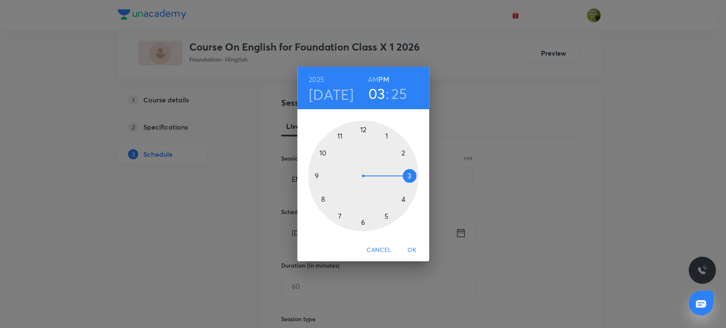
click at [362, 219] on div at bounding box center [363, 176] width 111 height 111
click at [363, 131] on div at bounding box center [363, 176] width 111 height 111
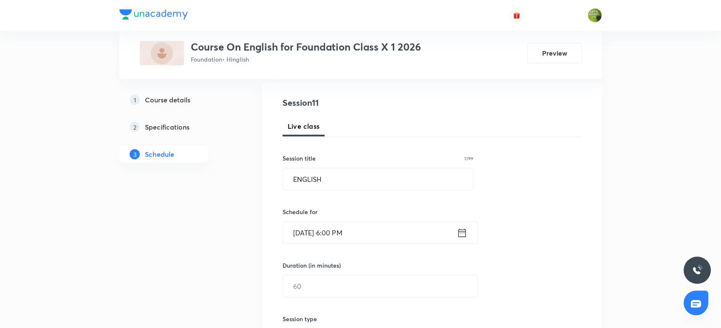
scroll to position [166, 0]
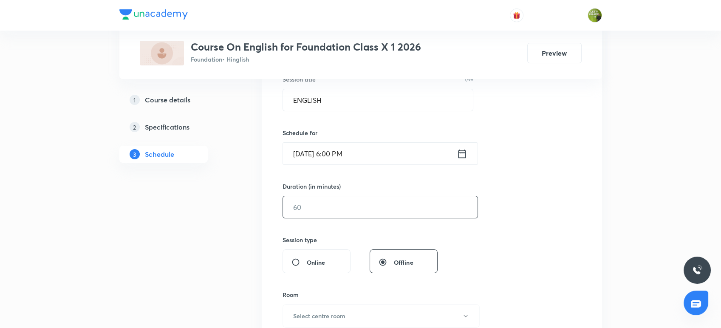
click at [340, 208] on input "text" at bounding box center [380, 207] width 195 height 22
type input "7"
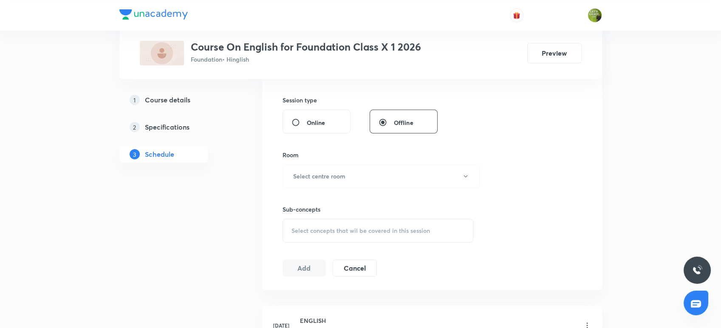
scroll to position [308, 0]
type input "55"
click at [333, 174] on h6 "Select centre room" at bounding box center [319, 174] width 52 height 9
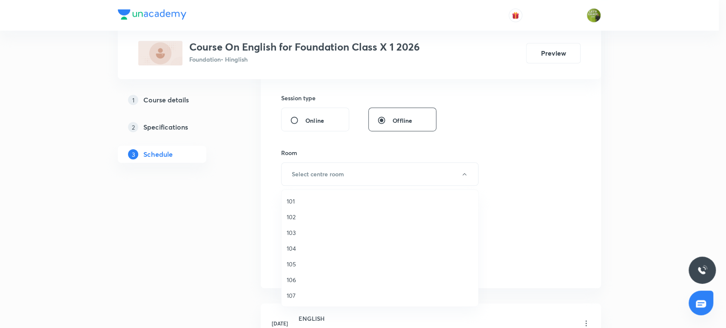
click at [297, 250] on span "104" at bounding box center [380, 248] width 186 height 9
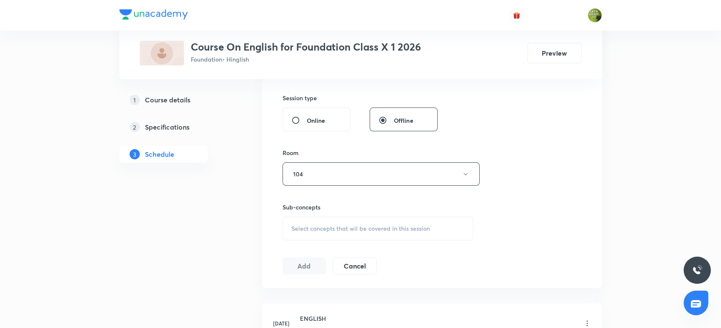
click at [331, 226] on span "Select concepts that wil be covered in this session" at bounding box center [361, 228] width 139 height 7
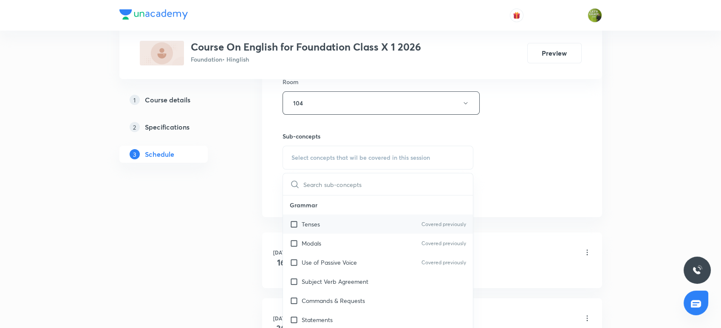
click at [326, 227] on div "Tenses Covered previously" at bounding box center [378, 224] width 190 height 19
checkbox input "true"
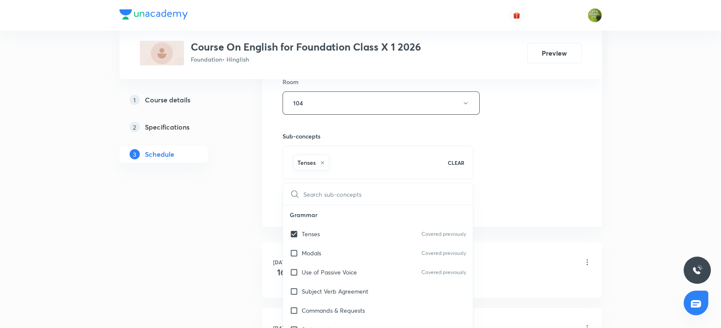
click at [256, 217] on div "Plus Courses Course On English for Foundation Class X 1 2026 Foundation • Hingl…" at bounding box center [360, 311] width 483 height 1287
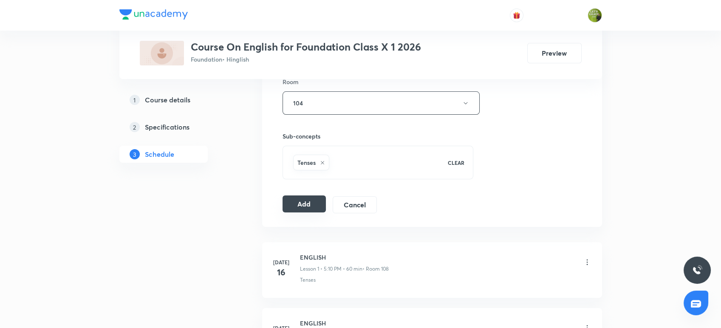
click at [314, 204] on button "Add" at bounding box center [305, 204] width 44 height 17
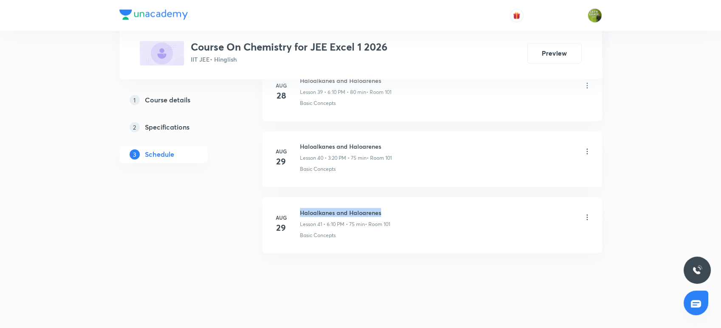
drag, startPoint x: 385, startPoint y: 208, endPoint x: 298, endPoint y: 189, distance: 88.8
copy h6 "Haloalkanes and Haloarenes"
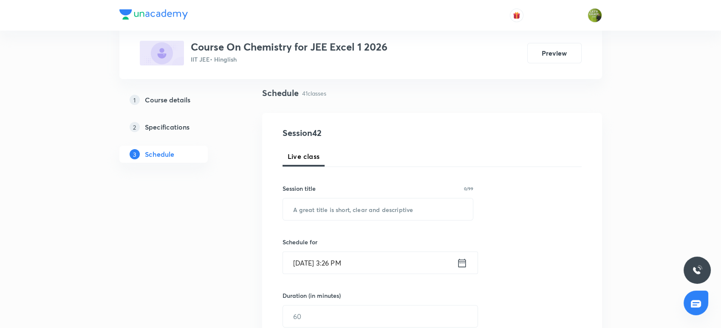
scroll to position [57, 0]
click at [298, 189] on h6 "Session title" at bounding box center [299, 188] width 33 height 9
click at [303, 205] on input "text" at bounding box center [378, 210] width 190 height 22
paste input "Haloalkanes and Haloarenes"
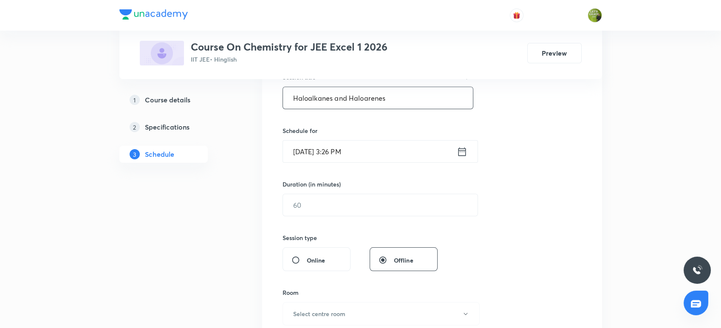
scroll to position [169, 0]
type input "Haloalkanes and Haloarenes"
click at [465, 156] on icon at bounding box center [462, 151] width 11 height 12
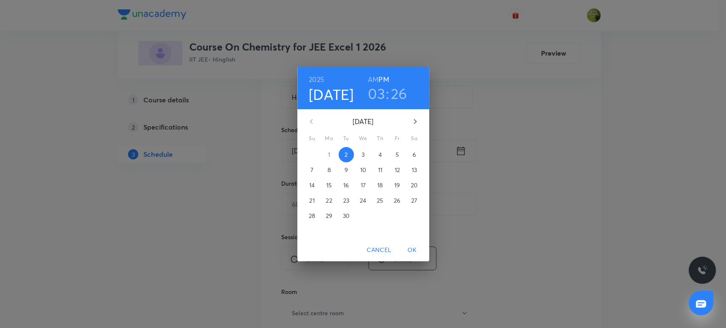
click at [396, 95] on h3 "26" at bounding box center [399, 94] width 17 height 18
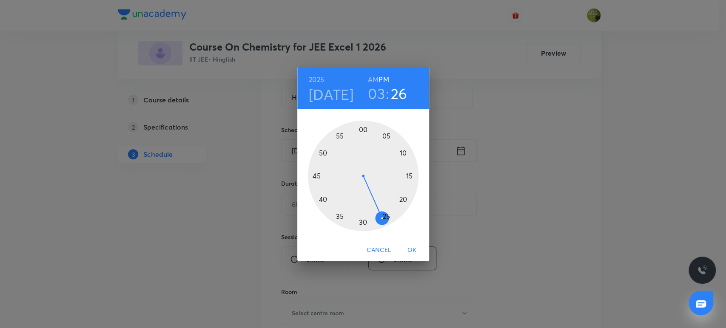
click at [374, 220] on div at bounding box center [363, 176] width 111 height 111
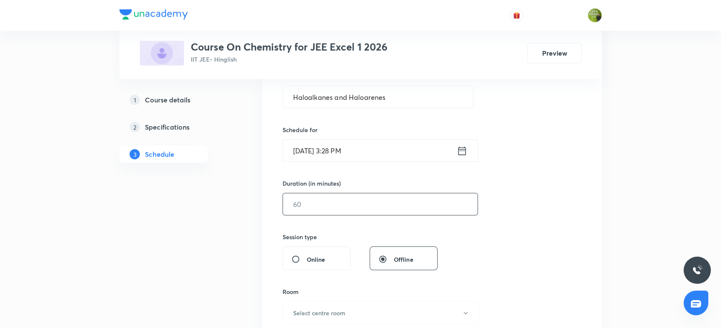
click at [326, 201] on input "text" at bounding box center [380, 204] width 195 height 22
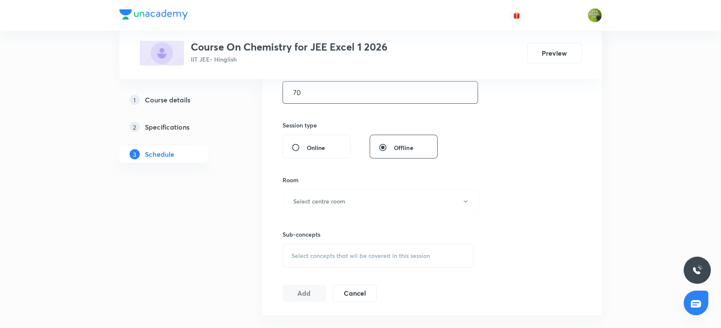
scroll to position [298, 0]
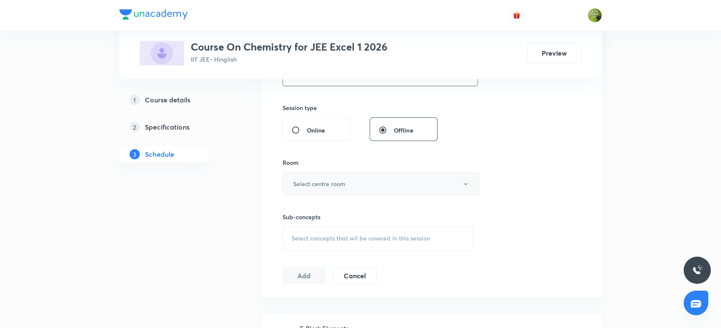
type input "70"
click at [323, 187] on h6 "Select centre room" at bounding box center [319, 183] width 52 height 9
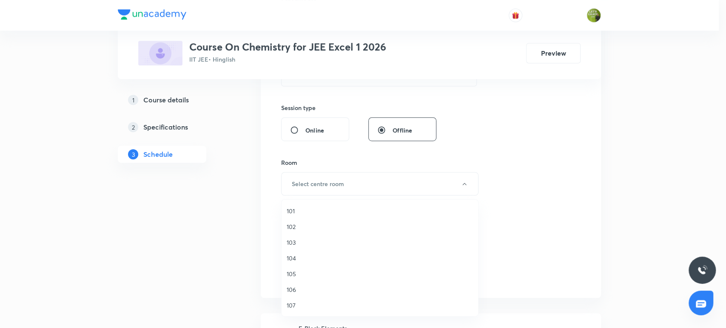
click at [297, 243] on span "103" at bounding box center [380, 242] width 186 height 9
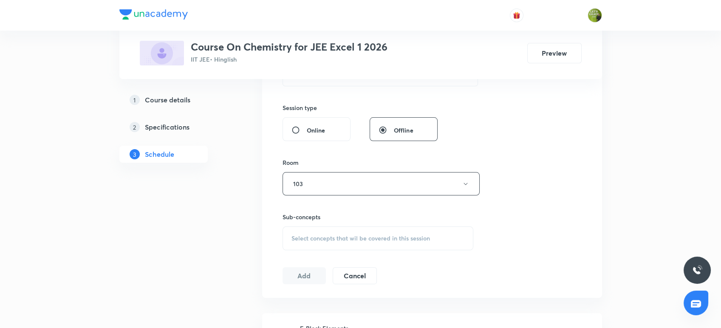
click at [306, 238] on span "Select concepts that wil be covered in this session" at bounding box center [361, 238] width 139 height 7
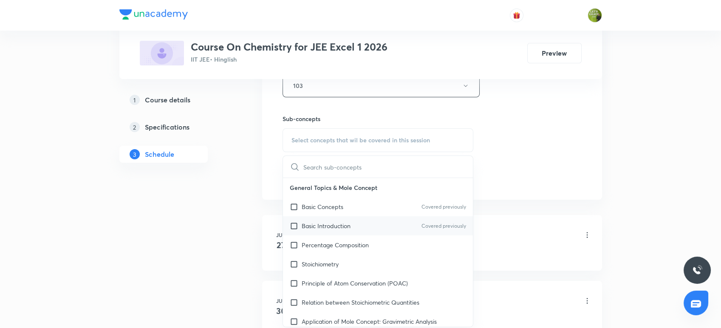
click at [400, 220] on div "Basic Introduction Covered previously" at bounding box center [378, 225] width 190 height 19
checkbox input "true"
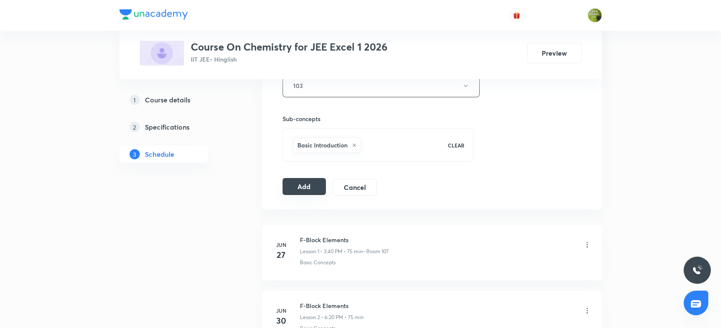
click at [306, 184] on button "Add" at bounding box center [305, 186] width 44 height 17
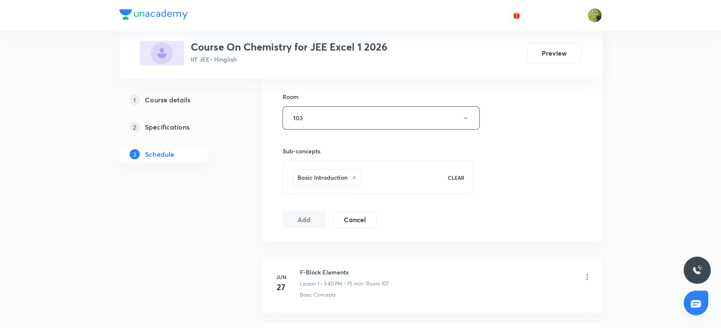
scroll to position [0, 0]
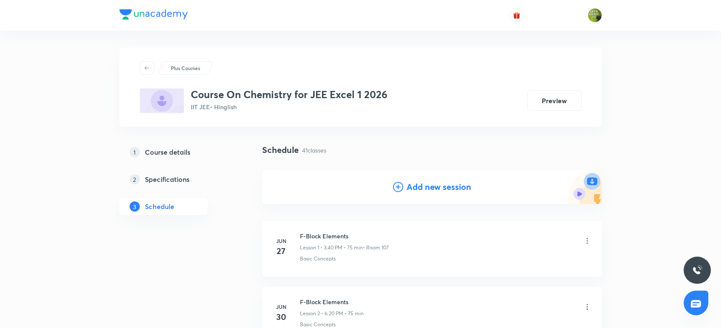
click at [420, 189] on h4 "Add new session" at bounding box center [439, 187] width 65 height 13
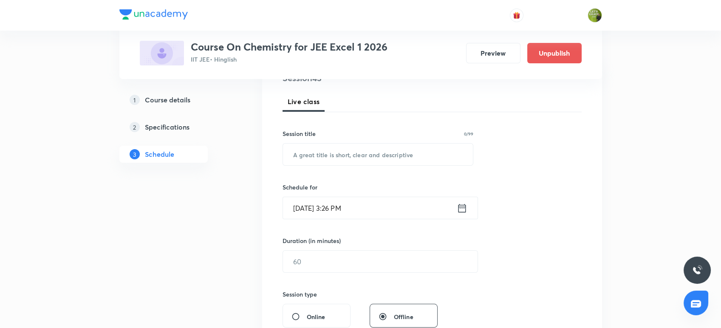
scroll to position [116, 0]
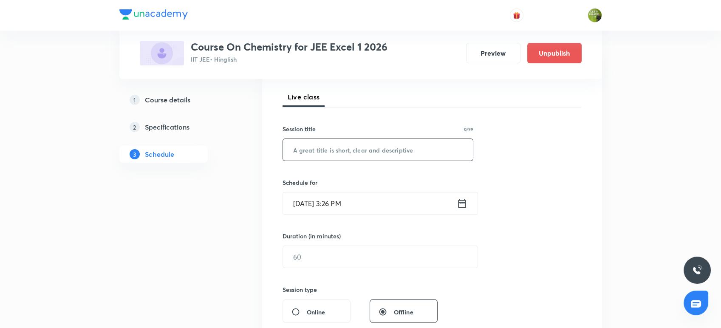
click at [390, 156] on input "text" at bounding box center [378, 150] width 190 height 22
paste input "Haloalkanes and Haloarenes"
type input "Haloalkanes and Haloarenes"
click at [460, 201] on icon at bounding box center [462, 203] width 8 height 9
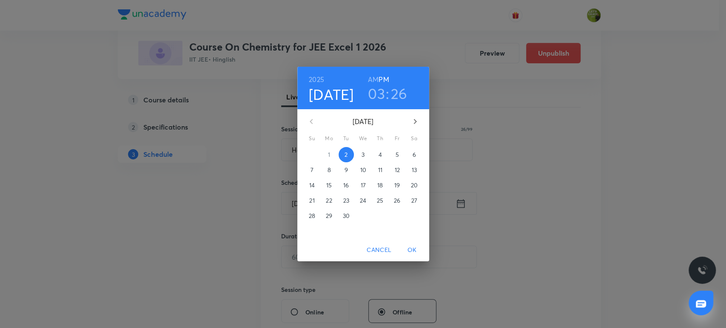
click at [380, 89] on h3 "03" at bounding box center [376, 94] width 17 height 18
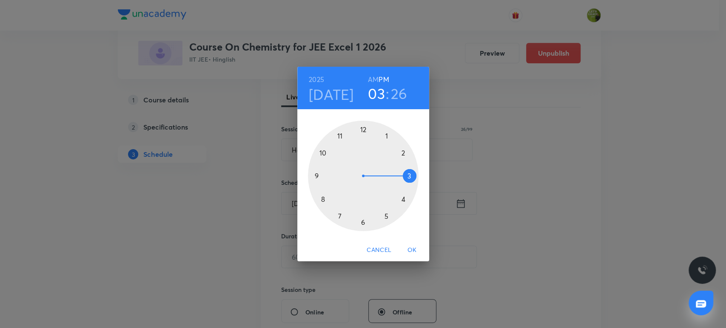
click at [361, 219] on div at bounding box center [363, 176] width 111 height 111
click at [387, 135] on div at bounding box center [363, 176] width 111 height 111
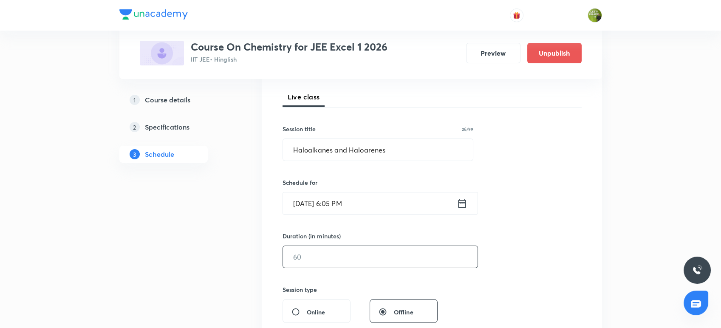
click at [320, 247] on input "text" at bounding box center [380, 257] width 195 height 22
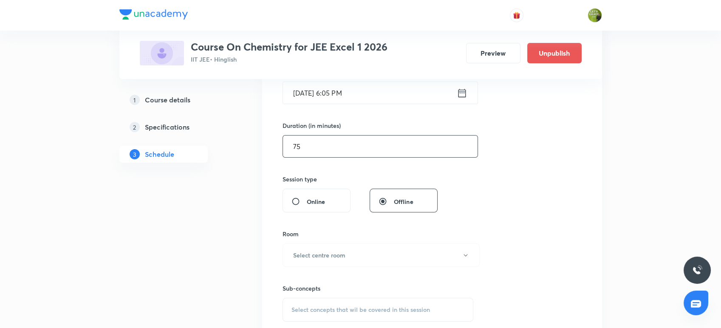
scroll to position [255, 0]
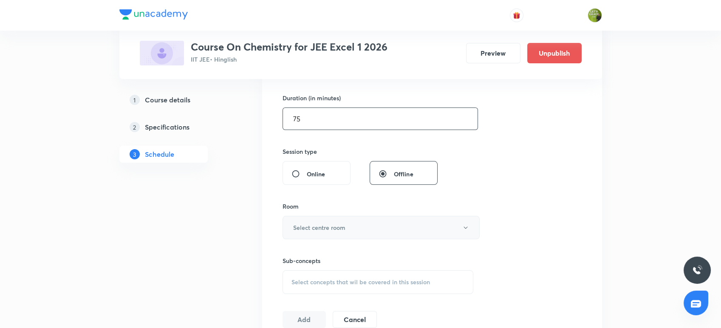
type input "75"
click at [322, 230] on h6 "Select centre room" at bounding box center [319, 227] width 52 height 9
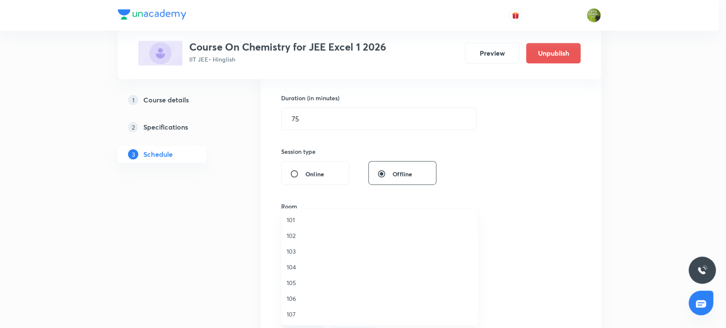
click at [318, 249] on span "103" at bounding box center [380, 251] width 186 height 9
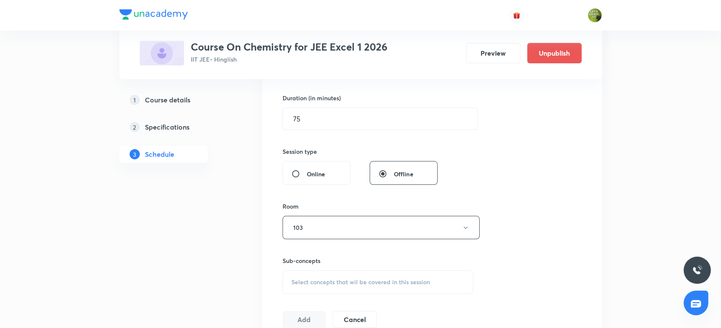
click at [321, 284] on span "Select concepts that wil be covered in this session" at bounding box center [361, 282] width 139 height 7
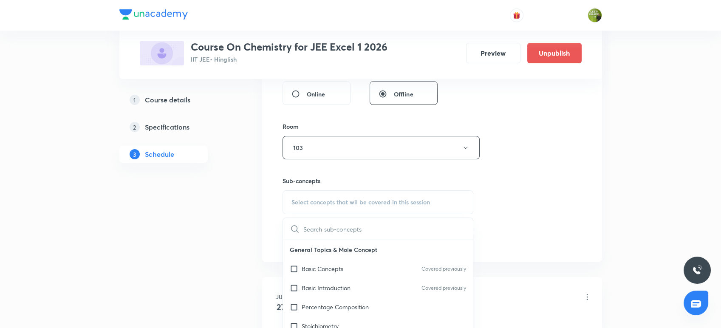
click at [321, 284] on p "Basic Introduction" at bounding box center [326, 288] width 49 height 9
click at [321, 278] on div "Basic Concepts Covered previously" at bounding box center [378, 268] width 190 height 19
checkbox input "true"
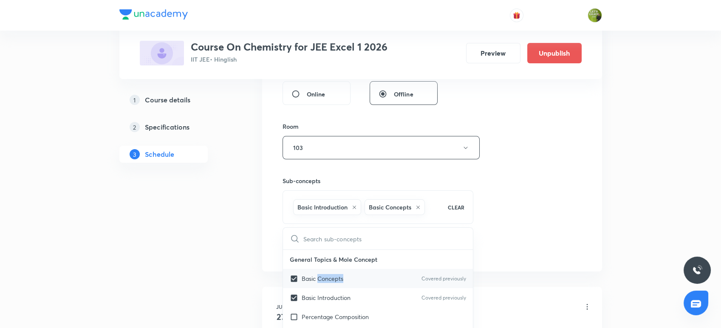
checkbox input "true"
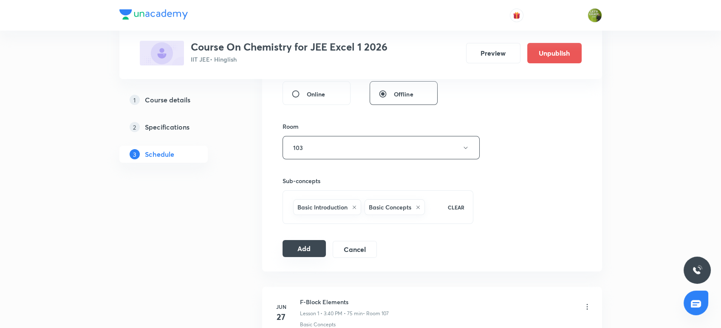
click at [295, 244] on button "Add" at bounding box center [305, 248] width 44 height 17
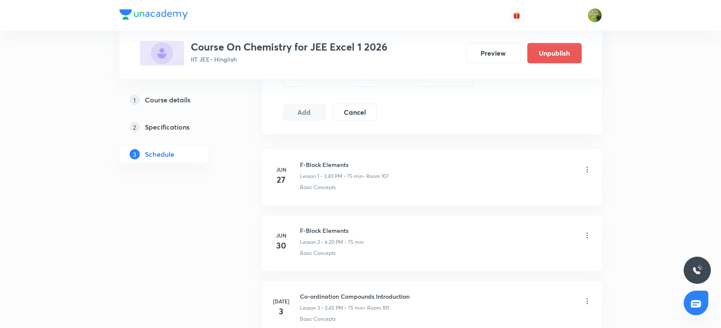
scroll to position [472, 0]
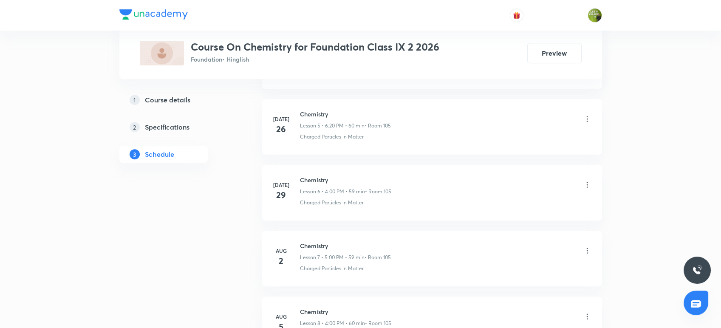
scroll to position [1142, 0]
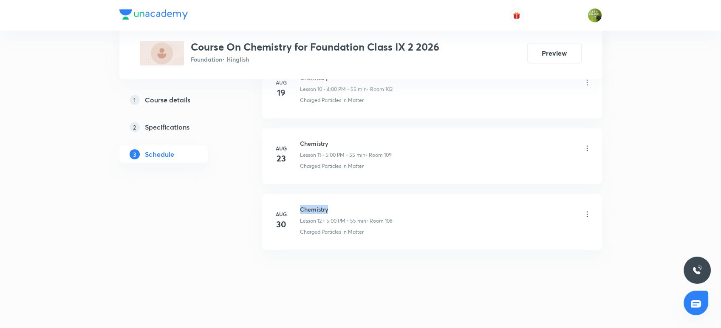
drag, startPoint x: 331, startPoint y: 204, endPoint x: 300, endPoint y: 195, distance: 32.2
click at [300, 195] on li "[DATE] Chemistry Lesson 12 • 5:00 PM • 55 min • Room 108 Charged Particles in M…" at bounding box center [432, 222] width 340 height 56
copy h6 "Chemistry"
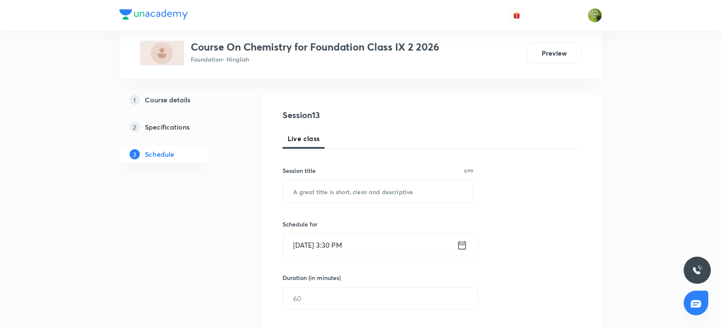
scroll to position [76, 0]
click at [300, 195] on input "text" at bounding box center [378, 191] width 190 height 22
paste input "Chemistry"
type input "Chemistry"
click at [461, 241] on icon at bounding box center [462, 244] width 8 height 9
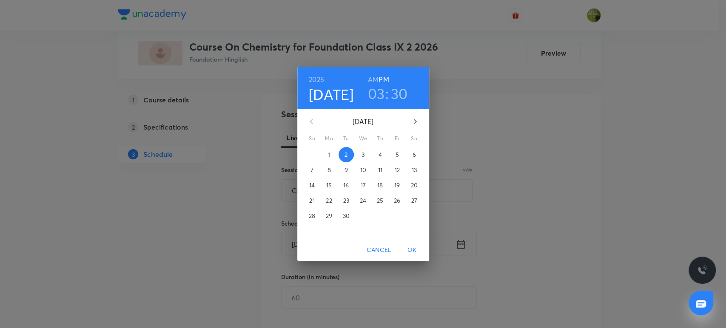
click at [379, 94] on h3 "03" at bounding box center [376, 94] width 17 height 18
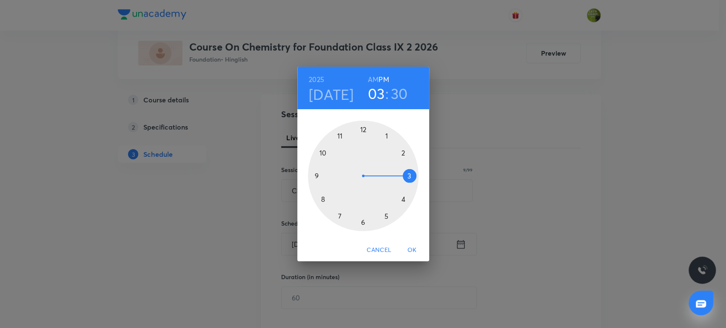
click at [402, 199] on div at bounding box center [363, 176] width 111 height 111
click at [362, 129] on div at bounding box center [363, 176] width 111 height 111
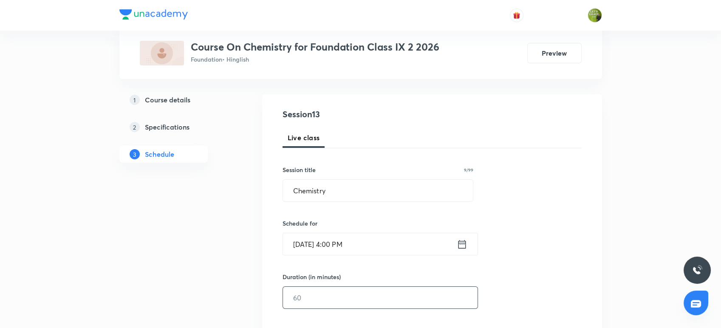
click at [358, 304] on input "text" at bounding box center [380, 298] width 195 height 22
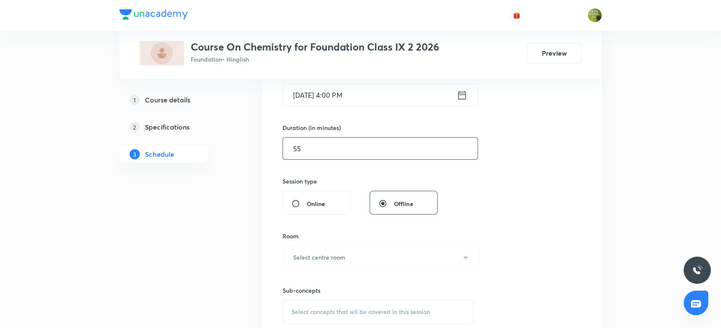
scroll to position [224, 0]
type input "55"
click at [336, 258] on h6 "Select centre room" at bounding box center [319, 257] width 52 height 9
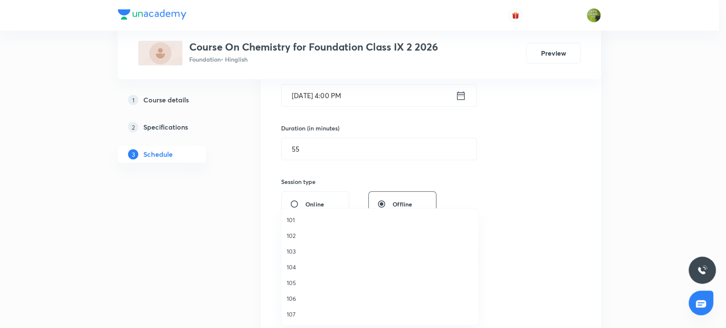
click at [310, 277] on li "105" at bounding box center [379, 283] width 196 height 16
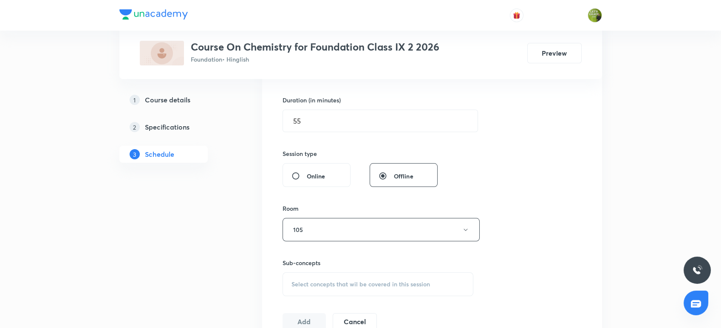
click at [312, 273] on div "Select concepts that wil be covered in this session" at bounding box center [378, 284] width 191 height 24
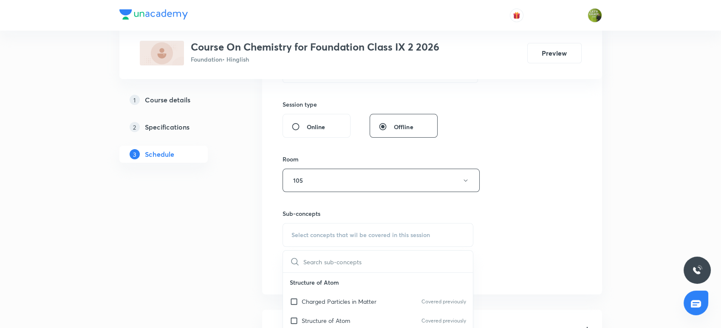
scroll to position [33, 0]
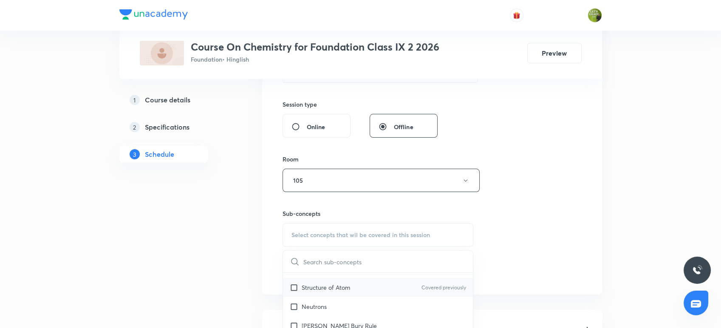
click at [291, 286] on input "checkbox" at bounding box center [296, 287] width 12 height 9
checkbox input "true"
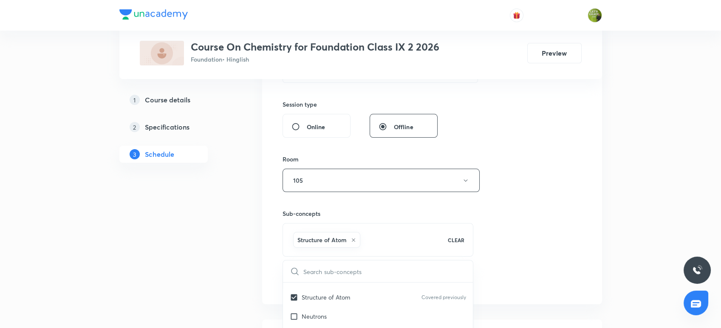
click at [308, 282] on button "Add" at bounding box center [305, 281] width 44 height 17
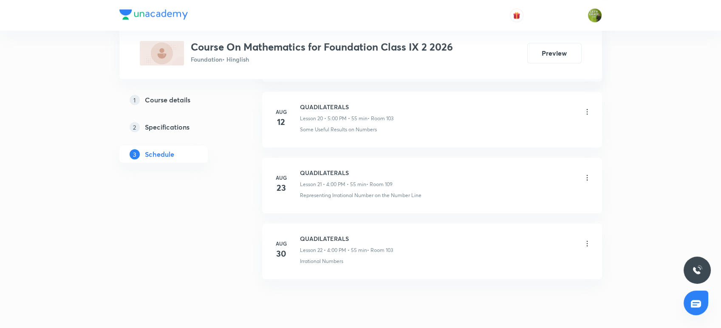
scroll to position [1800, 0]
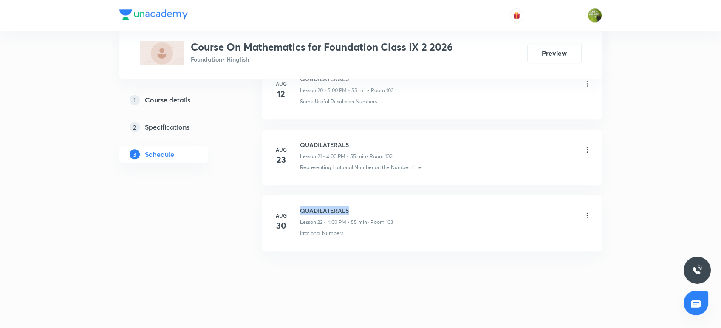
drag, startPoint x: 354, startPoint y: 211, endPoint x: 301, endPoint y: 202, distance: 53.5
click at [301, 202] on li "[DATE] QUADILATERALS Lesson 22 • 4:00 PM • 55 min • Room 103 Irrational Numbers" at bounding box center [432, 224] width 340 height 56
copy h6 "QUADILATERALS"
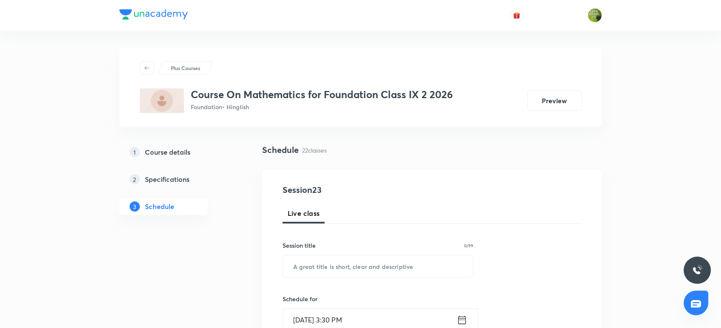
scroll to position [100, 0]
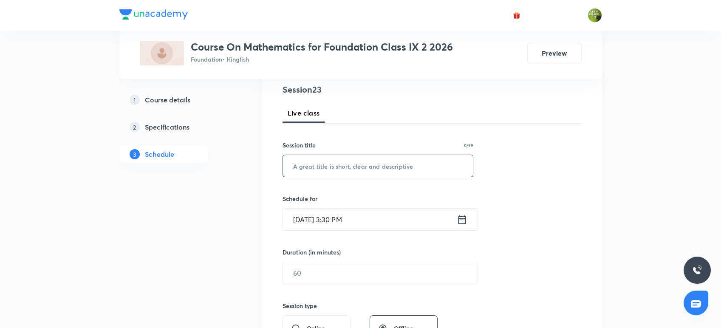
click at [301, 170] on input "text" at bounding box center [378, 166] width 190 height 22
paste input "QUADILATERALS"
type input "QUADILATERALS"
click at [461, 216] on icon at bounding box center [462, 219] width 8 height 9
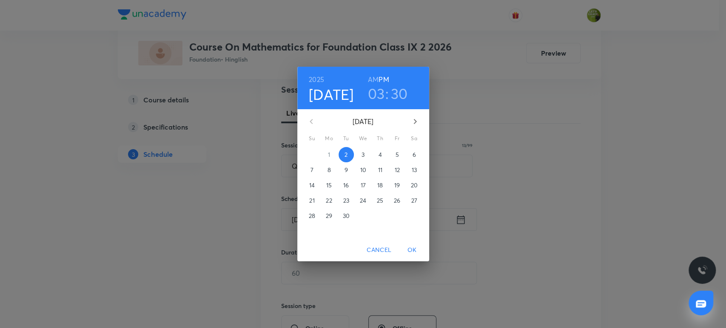
click at [381, 96] on h3 "03" at bounding box center [376, 94] width 17 height 18
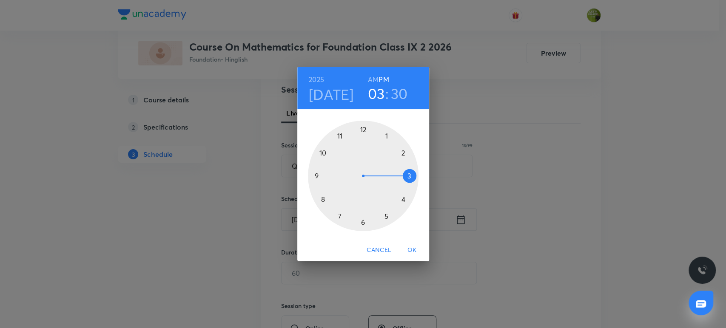
click at [384, 216] on div at bounding box center [363, 176] width 111 height 111
click at [363, 130] on div at bounding box center [363, 176] width 111 height 111
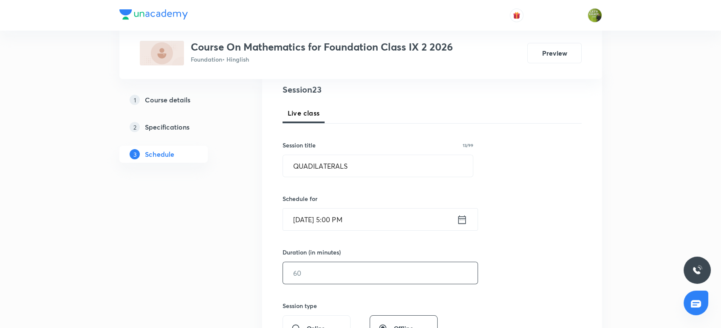
click at [309, 284] on div "​" at bounding box center [381, 273] width 196 height 23
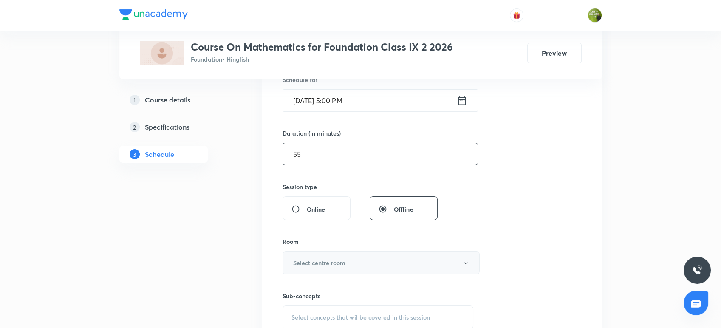
type input "55"
click at [317, 252] on button "Select centre room" at bounding box center [381, 262] width 197 height 23
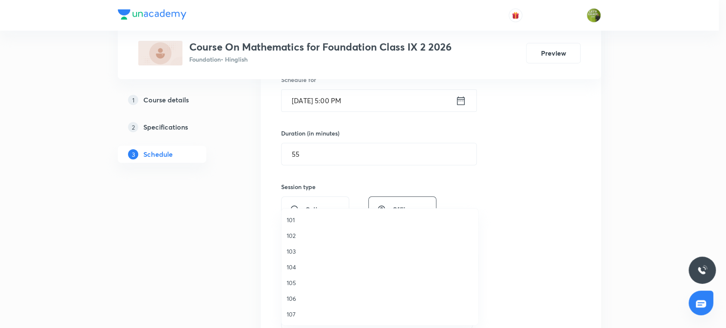
click at [307, 277] on li "105" at bounding box center [379, 283] width 196 height 16
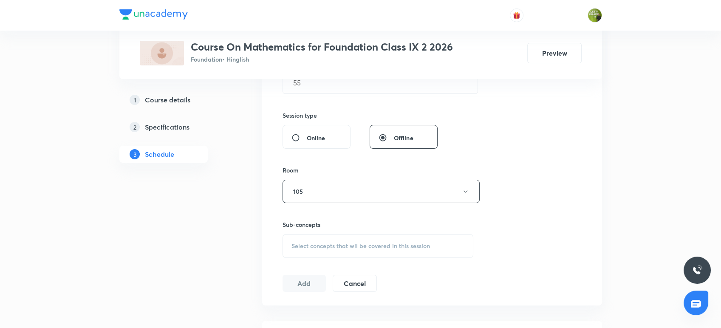
scroll to position [291, 0]
click at [320, 250] on div "Select concepts that wil be covered in this session" at bounding box center [378, 246] width 191 height 24
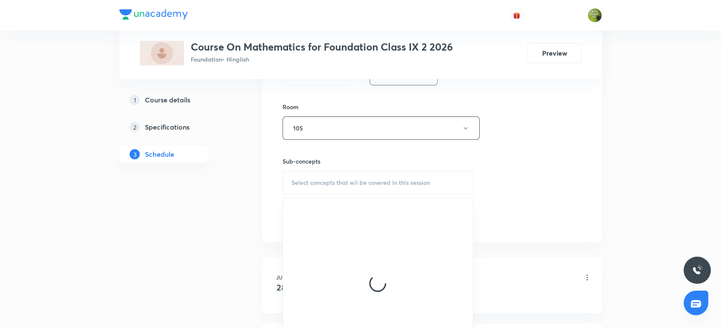
scroll to position [356, 0]
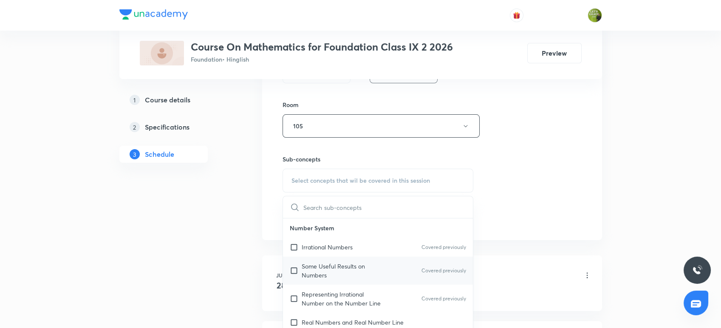
click at [311, 262] on p "Some Useful Results on Numbers" at bounding box center [345, 271] width 86 height 18
checkbox input "true"
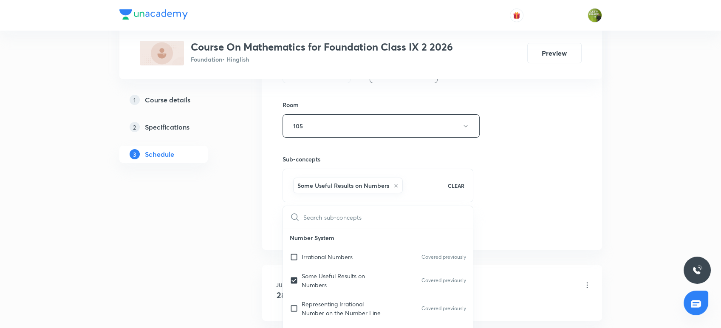
click at [271, 238] on div "Session 23 Live class Session title 13/99 QUADILATERALS ​ Schedule for Sep 2, 2…" at bounding box center [432, 32] width 340 height 436
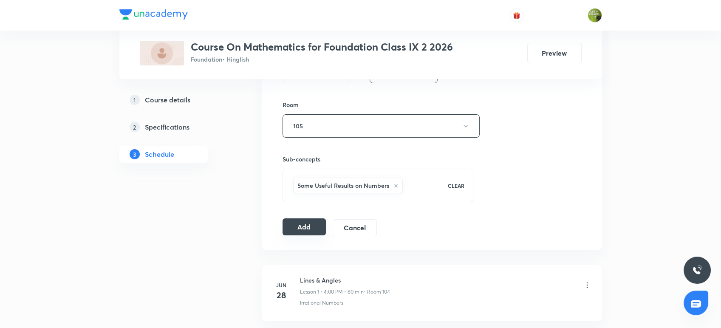
click at [301, 223] on button "Add" at bounding box center [305, 226] width 44 height 17
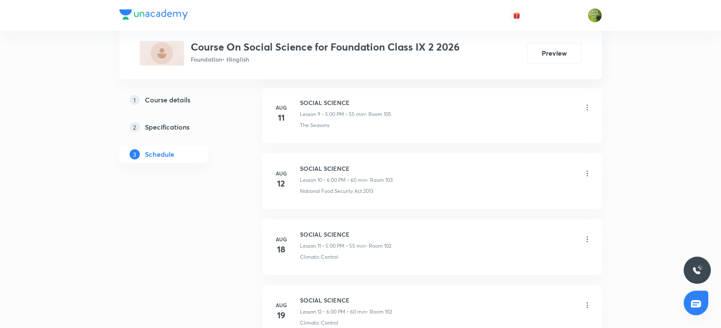
scroll to position [1274, 0]
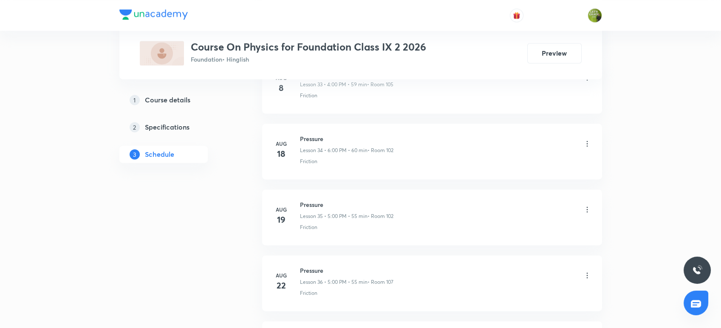
scroll to position [2853, 0]
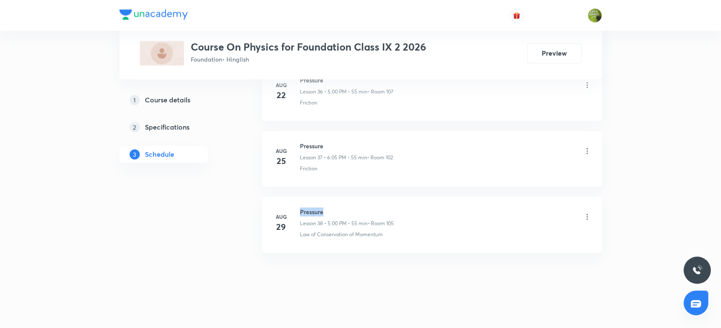
drag, startPoint x: 329, startPoint y: 210, endPoint x: 298, endPoint y: 201, distance: 32.1
click at [298, 201] on li "[DATE] Pressure Lesson 38 • 5:00 PM • 55 min • Room 105 Law of Conservation of …" at bounding box center [432, 225] width 340 height 56
copy h6 "Pressure"
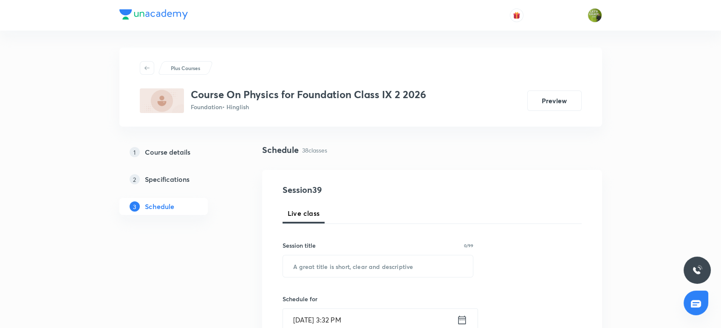
scroll to position [68, 0]
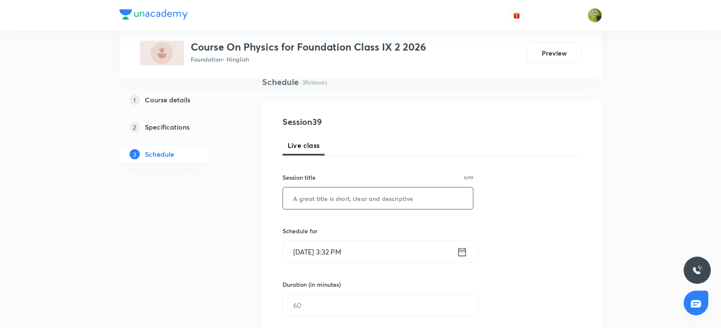
click at [298, 201] on input "text" at bounding box center [378, 198] width 190 height 22
paste input "Pressure"
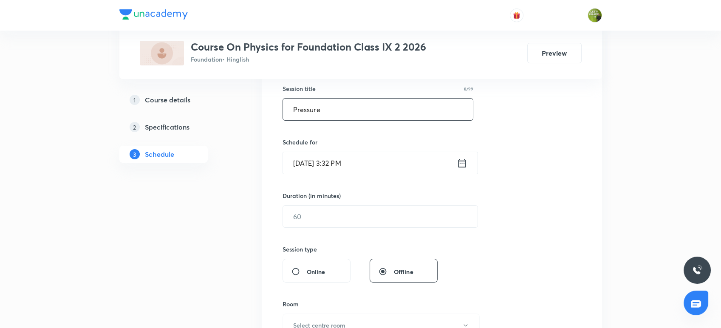
scroll to position [166, 0]
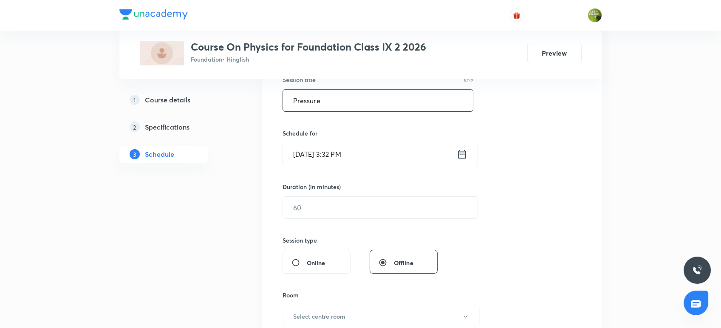
type input "Pressure"
click at [463, 155] on icon at bounding box center [462, 154] width 11 height 12
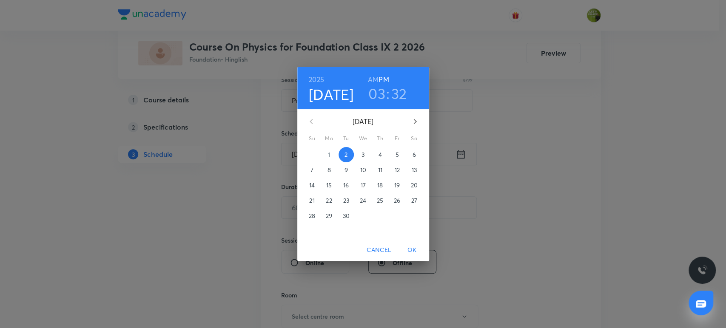
click at [380, 91] on h3 "03" at bounding box center [376, 94] width 17 height 18
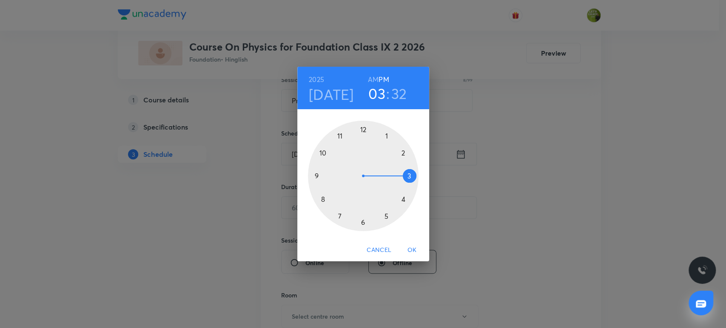
click at [363, 223] on div at bounding box center [363, 176] width 111 height 111
click at [360, 128] on div at bounding box center [363, 176] width 111 height 111
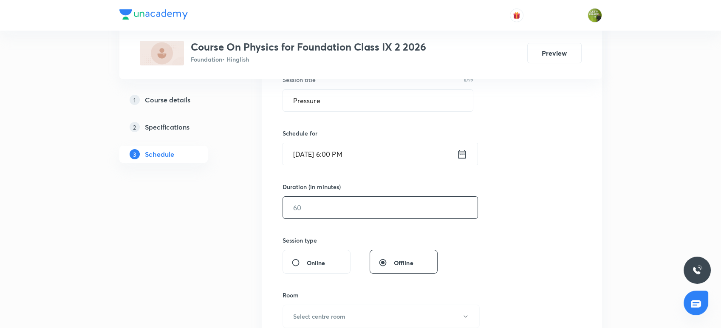
click at [316, 203] on input "text" at bounding box center [380, 208] width 195 height 22
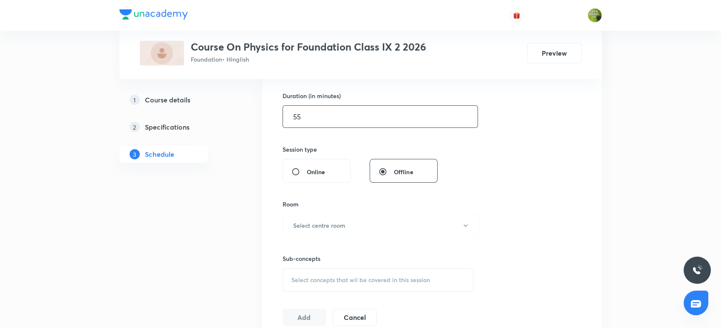
scroll to position [261, 0]
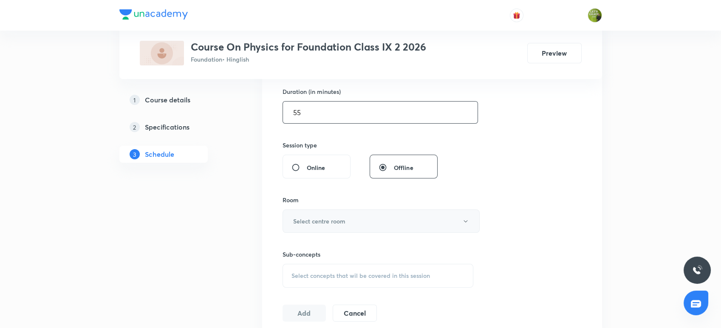
type input "55"
click at [320, 213] on button "Select centre room" at bounding box center [381, 221] width 197 height 23
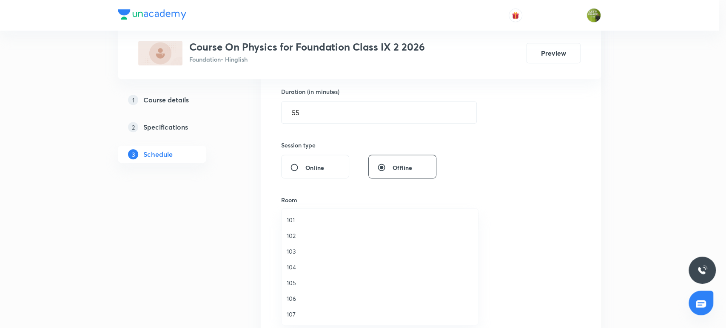
click at [309, 280] on span "105" at bounding box center [380, 282] width 186 height 9
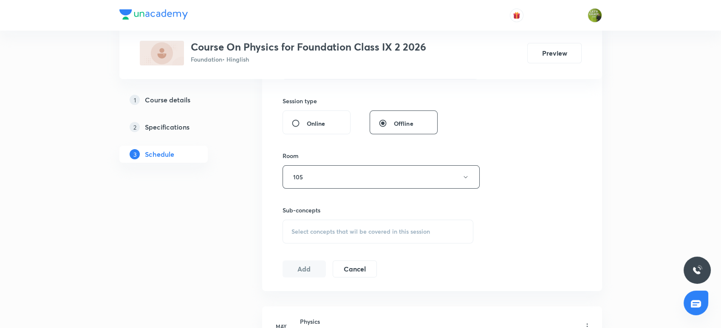
scroll to position [307, 0]
click at [320, 227] on span "Select concepts that wil be covered in this session" at bounding box center [361, 230] width 139 height 7
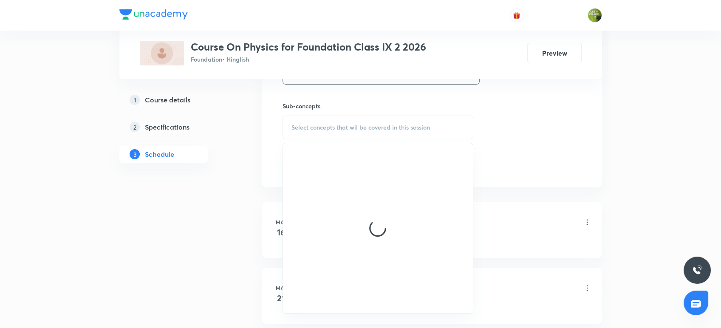
scroll to position [410, 0]
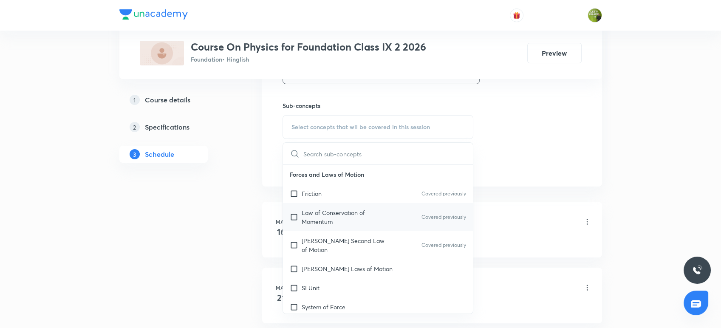
click at [310, 209] on p "Law of Conservation of Momentum" at bounding box center [345, 217] width 86 height 18
checkbox input "true"
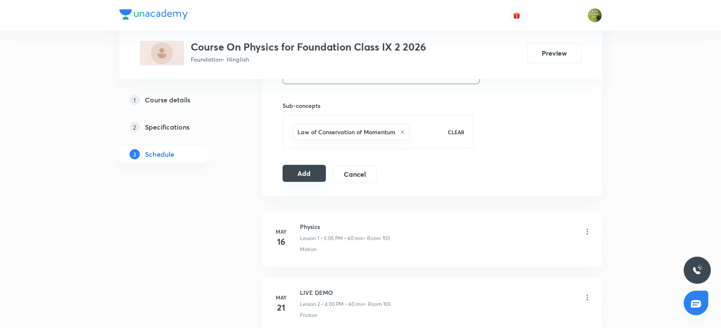
click at [304, 173] on button "Add" at bounding box center [305, 173] width 44 height 17
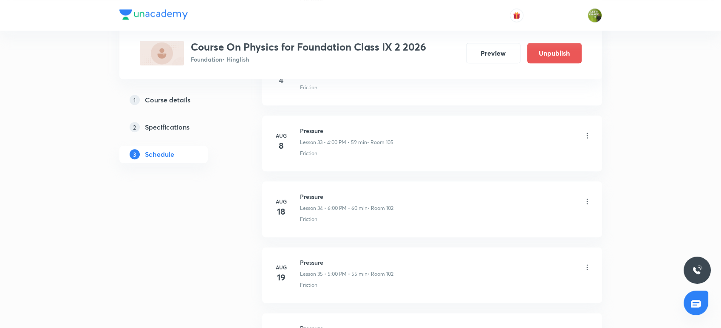
scroll to position [2528, 0]
